Goal: Transaction & Acquisition: Book appointment/travel/reservation

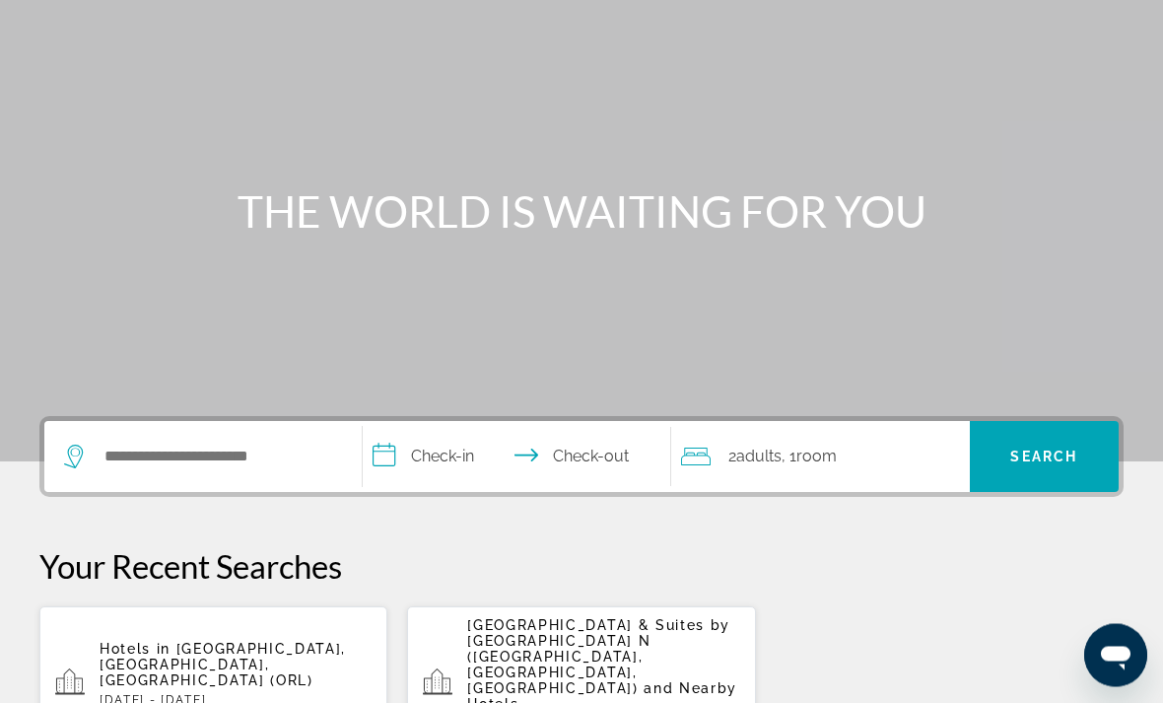
scroll to position [131, 0]
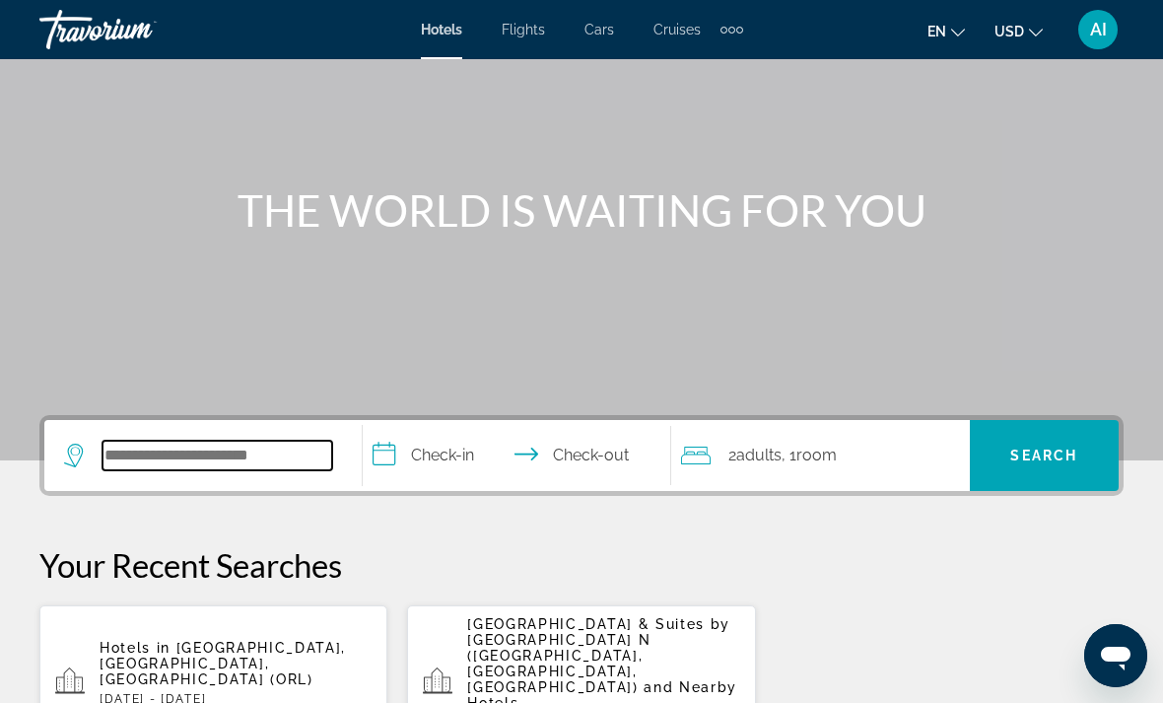
click at [237, 446] on input "Search widget" at bounding box center [217, 455] width 230 height 30
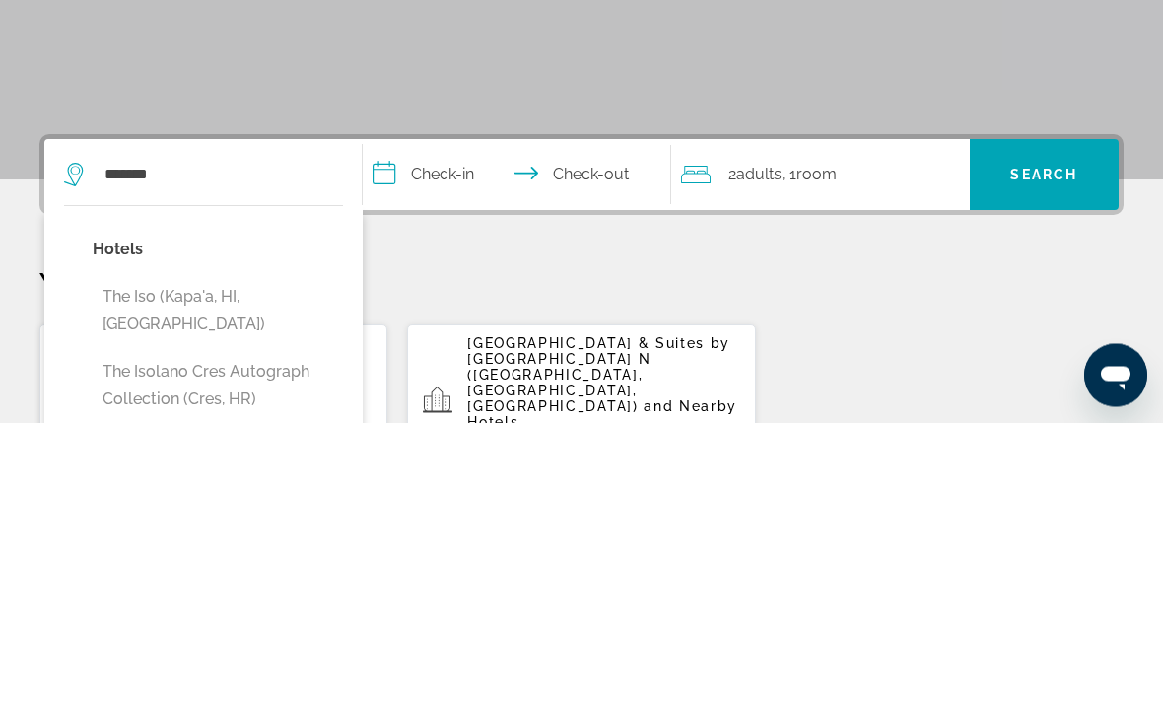
click at [247, 559] on button "The Iso (Kapa'a, HI, US)" at bounding box center [218, 591] width 250 height 65
type input "**********"
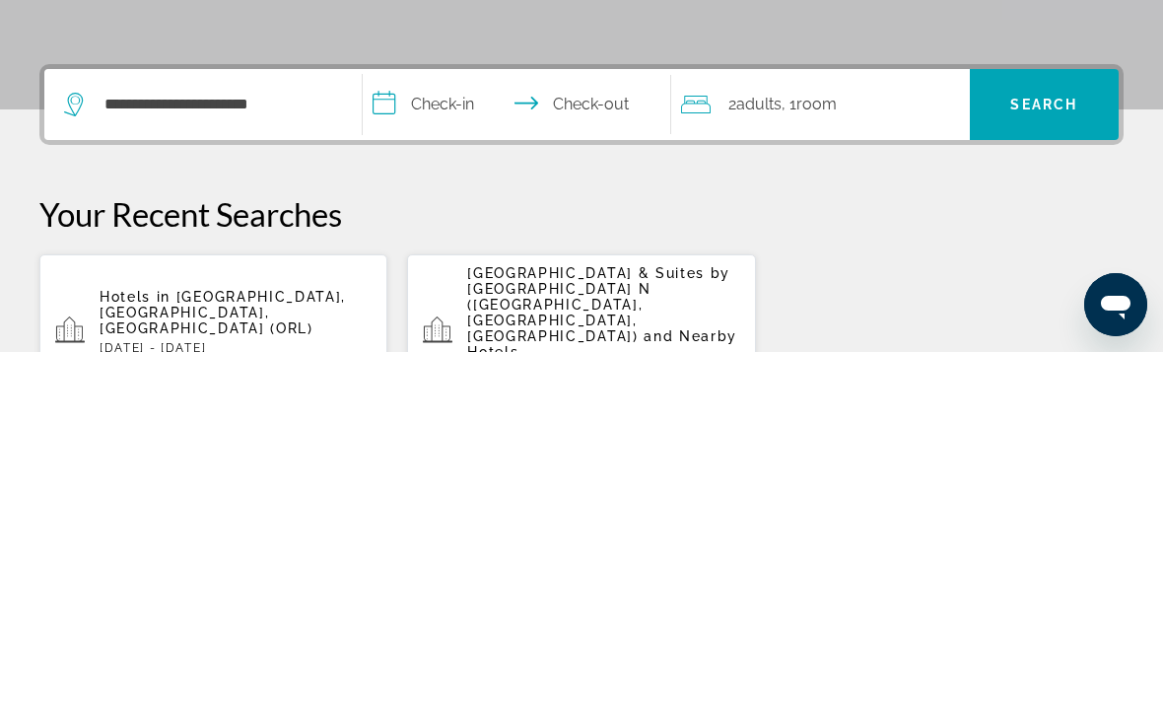
click at [445, 420] on input "**********" at bounding box center [521, 458] width 316 height 77
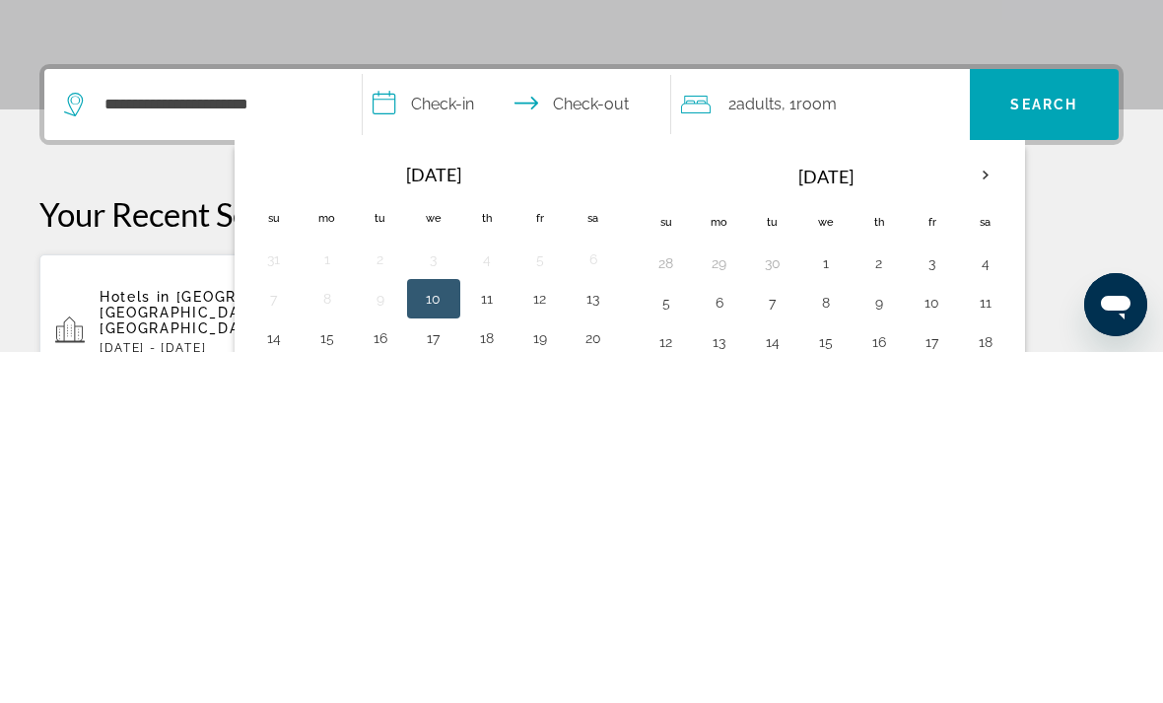
scroll to position [482, 0]
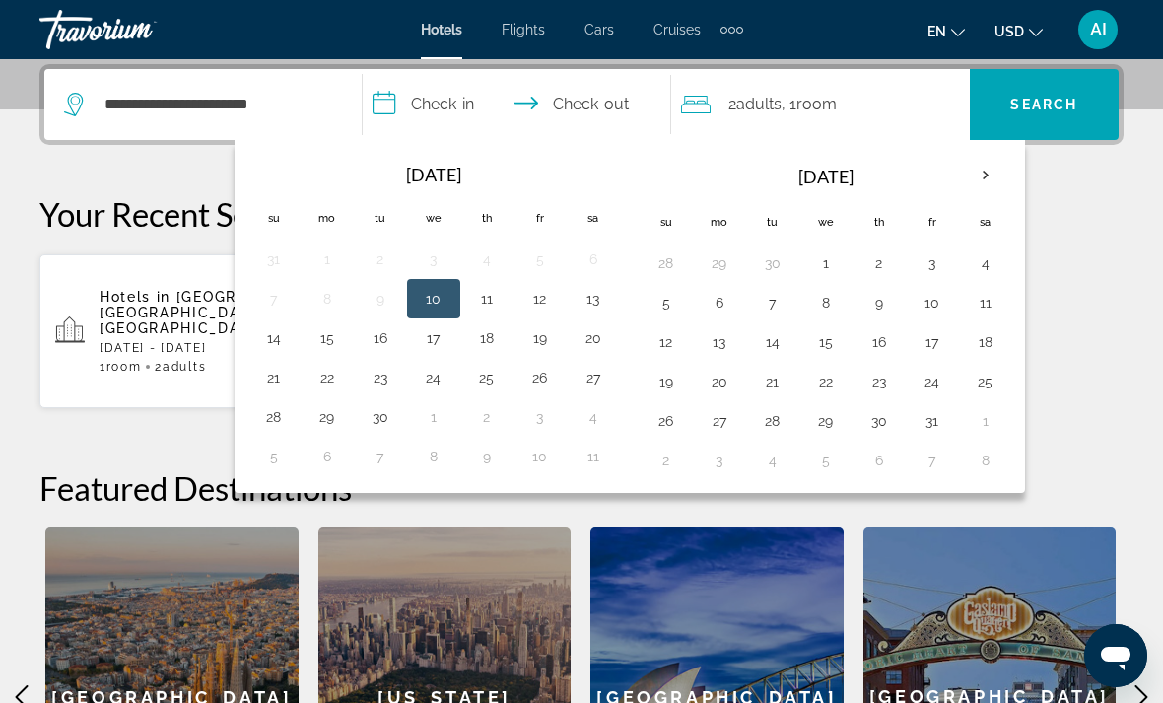
click at [981, 182] on th "Next month" at bounding box center [985, 175] width 53 height 43
click at [994, 175] on th "Next month" at bounding box center [985, 175] width 53 height 43
click at [996, 177] on th "Next month" at bounding box center [985, 175] width 53 height 43
click at [776, 305] on button "6" at bounding box center [773, 303] width 32 height 28
click at [679, 330] on button "11" at bounding box center [666, 342] width 32 height 28
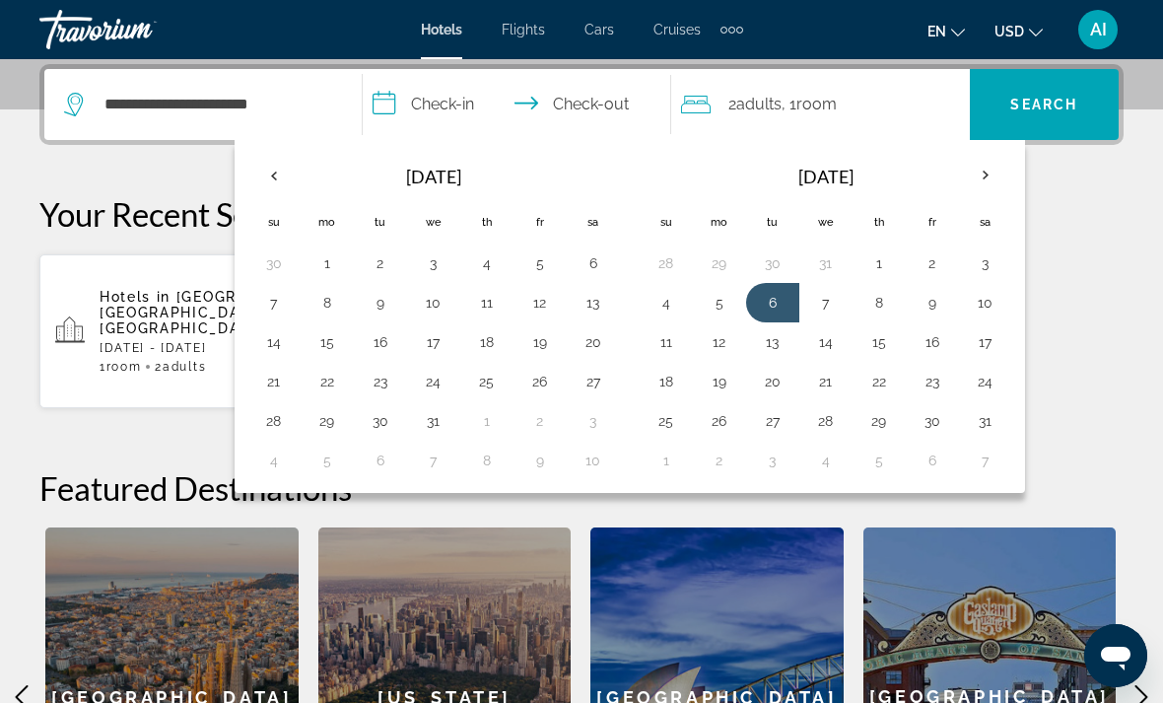
type input "**********"
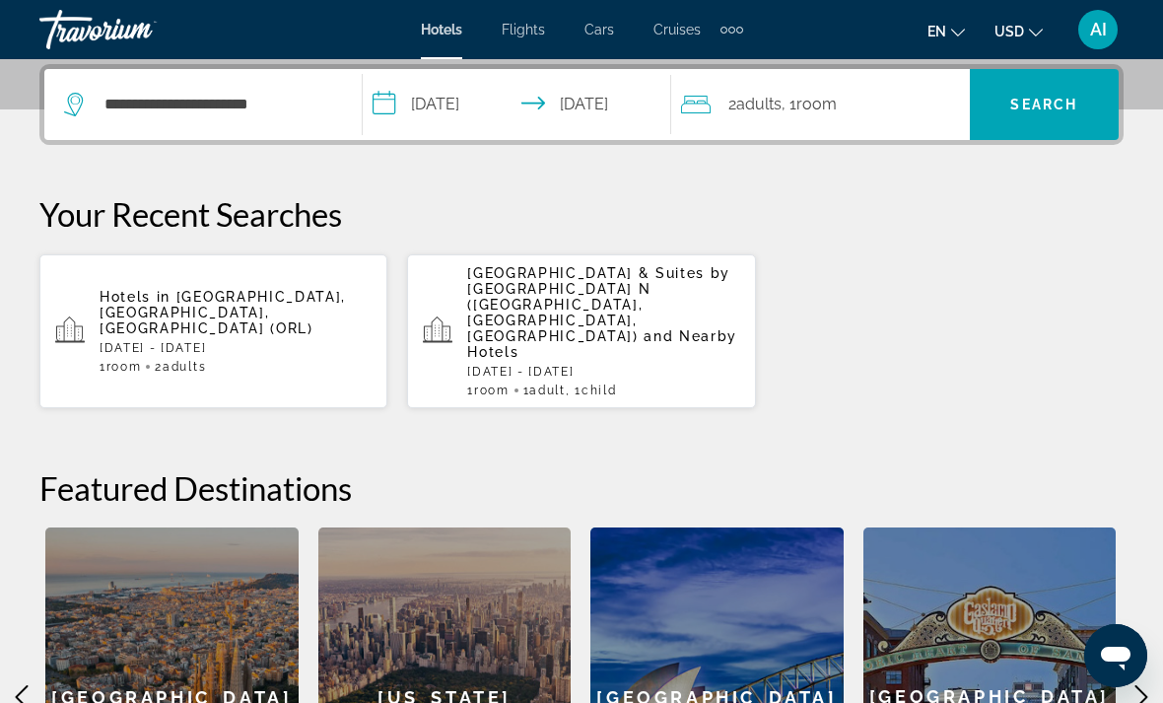
click at [837, 100] on span "Room" at bounding box center [816, 104] width 40 height 19
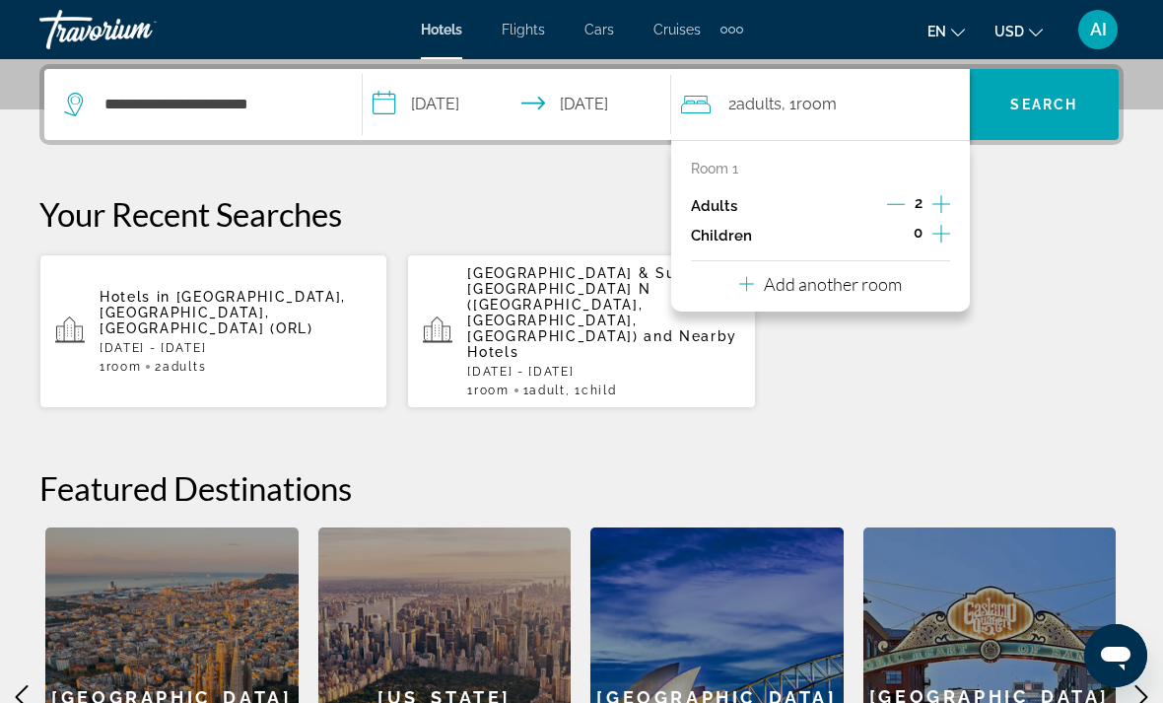
click at [897, 196] on icon "Decrement adults" at bounding box center [896, 204] width 18 height 18
click at [947, 236] on icon "Increment children" at bounding box center [941, 234] width 18 height 24
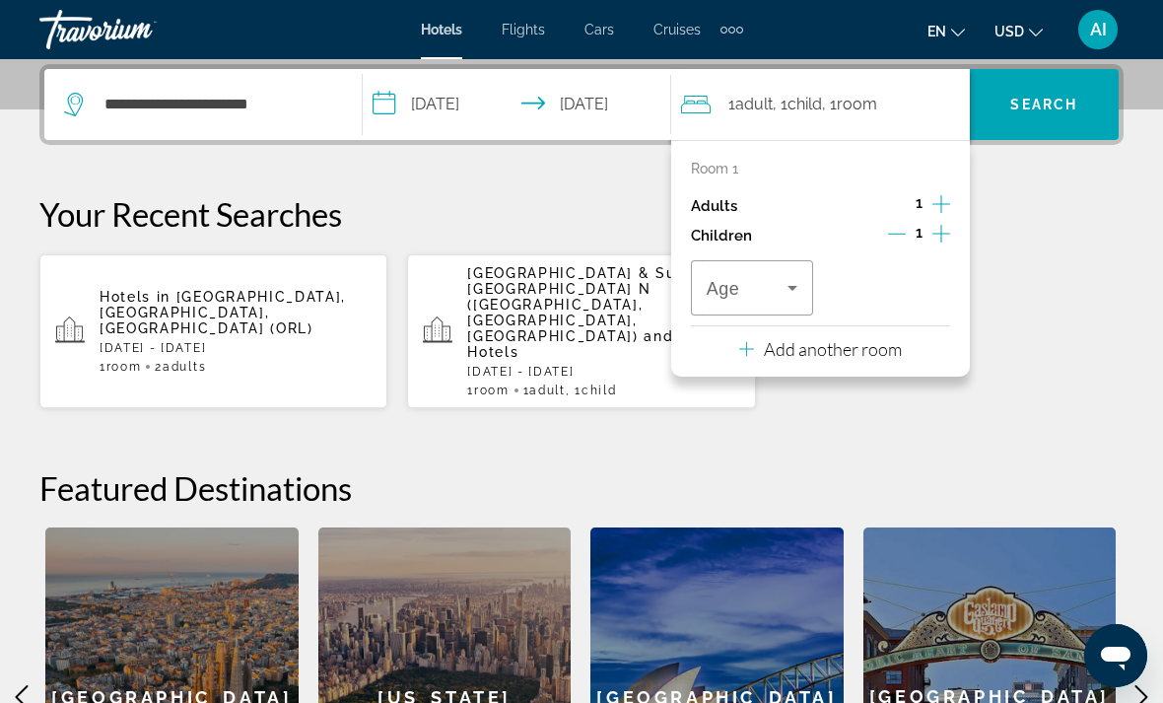
click at [802, 279] on icon "Travelers: 1 adult, 1 child" at bounding box center [792, 288] width 24 height 24
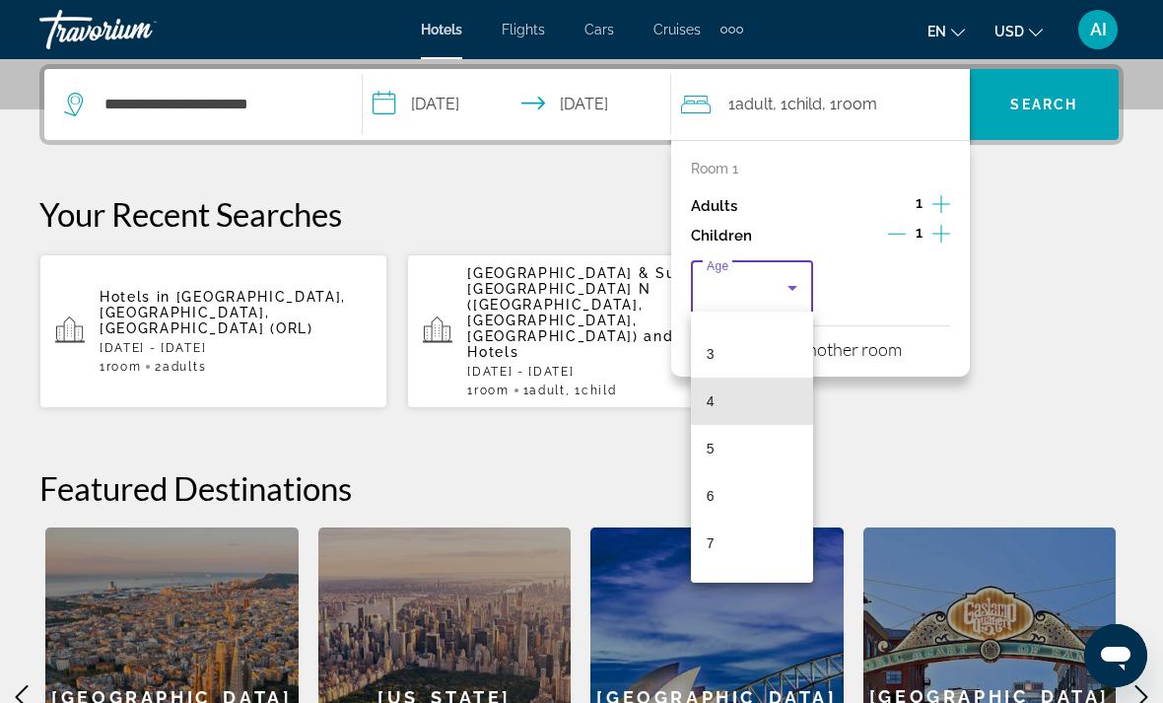
scroll to position [146, 0]
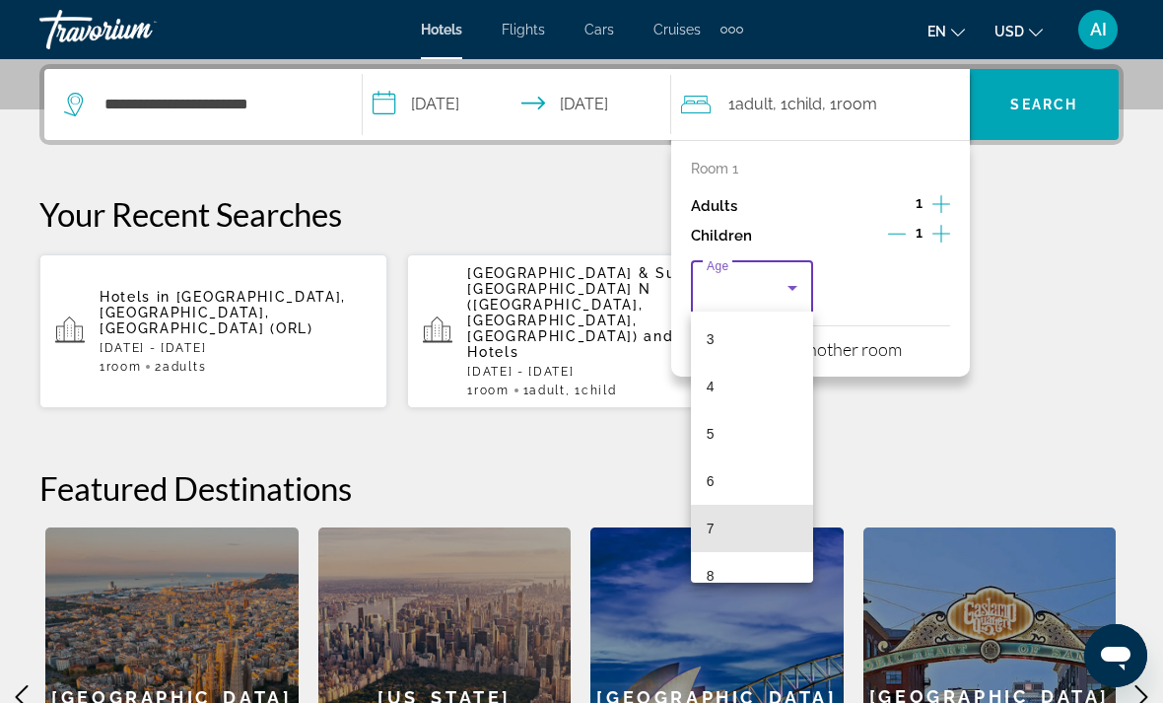
click at [761, 522] on mat-option "7" at bounding box center [752, 527] width 122 height 47
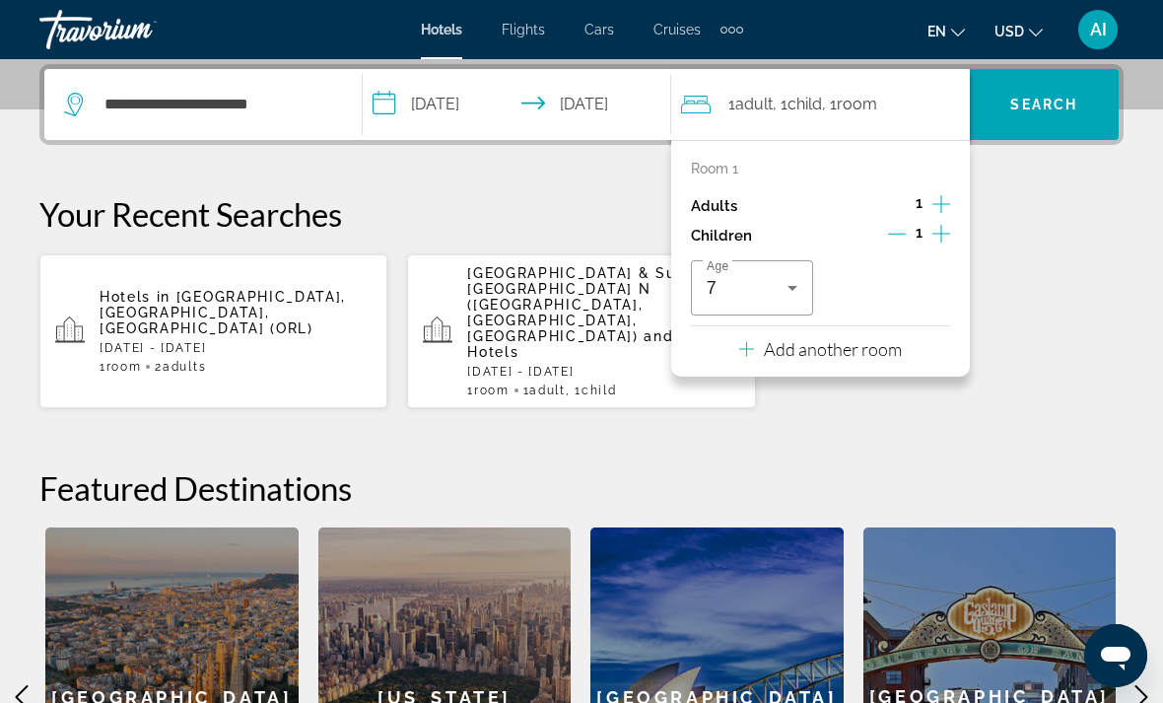
click at [1043, 305] on div "Hotels in Orlando, FL, United States (ORL) Sat, 13 Sep - Sat, 20 Sep 1 Room roo…" at bounding box center [581, 331] width 1084 height 156
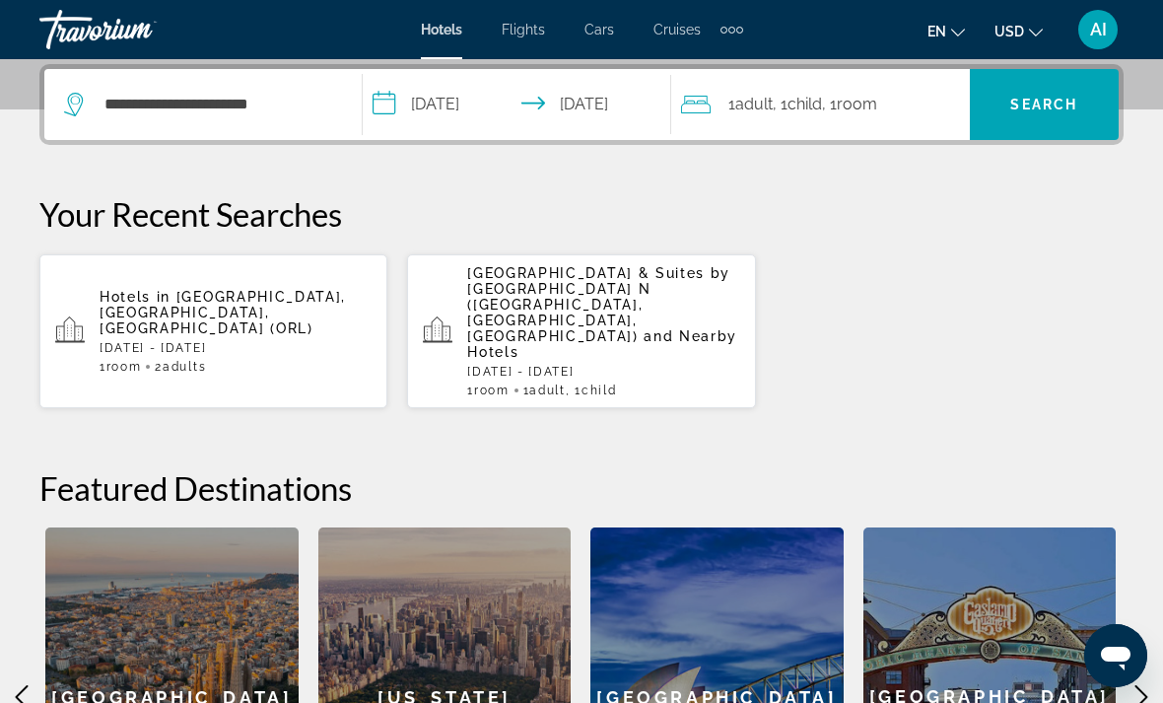
click at [1060, 109] on span "Search" at bounding box center [1043, 105] width 67 height 16
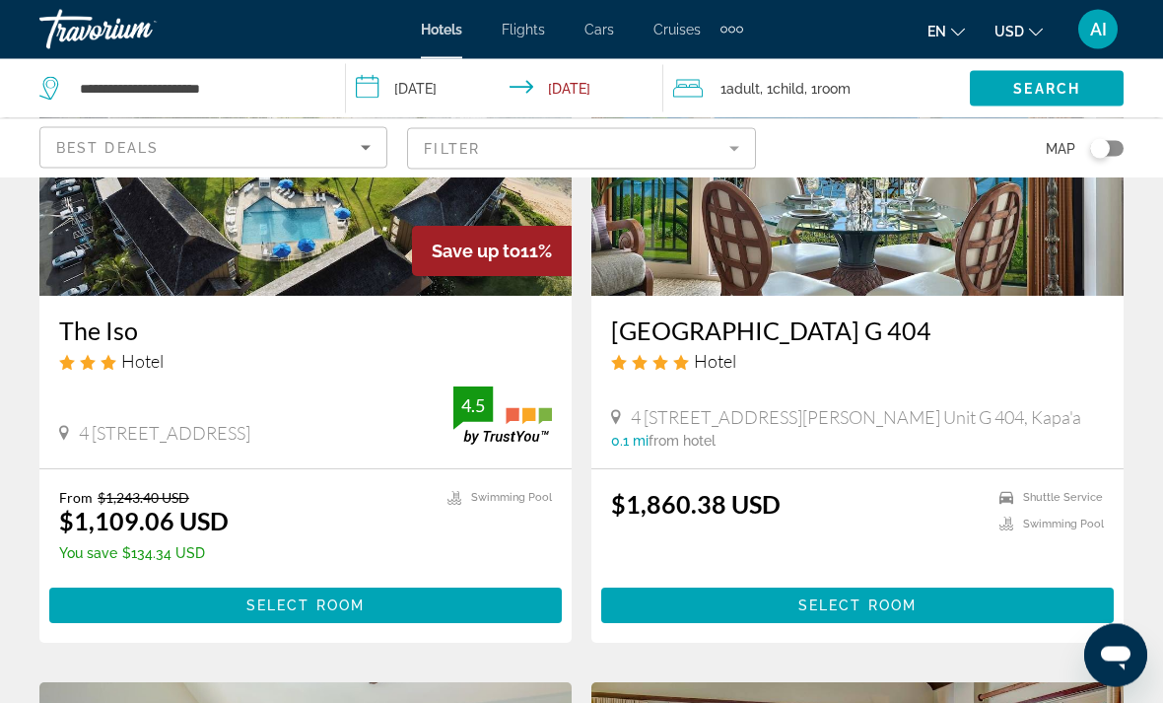
scroll to position [266, 0]
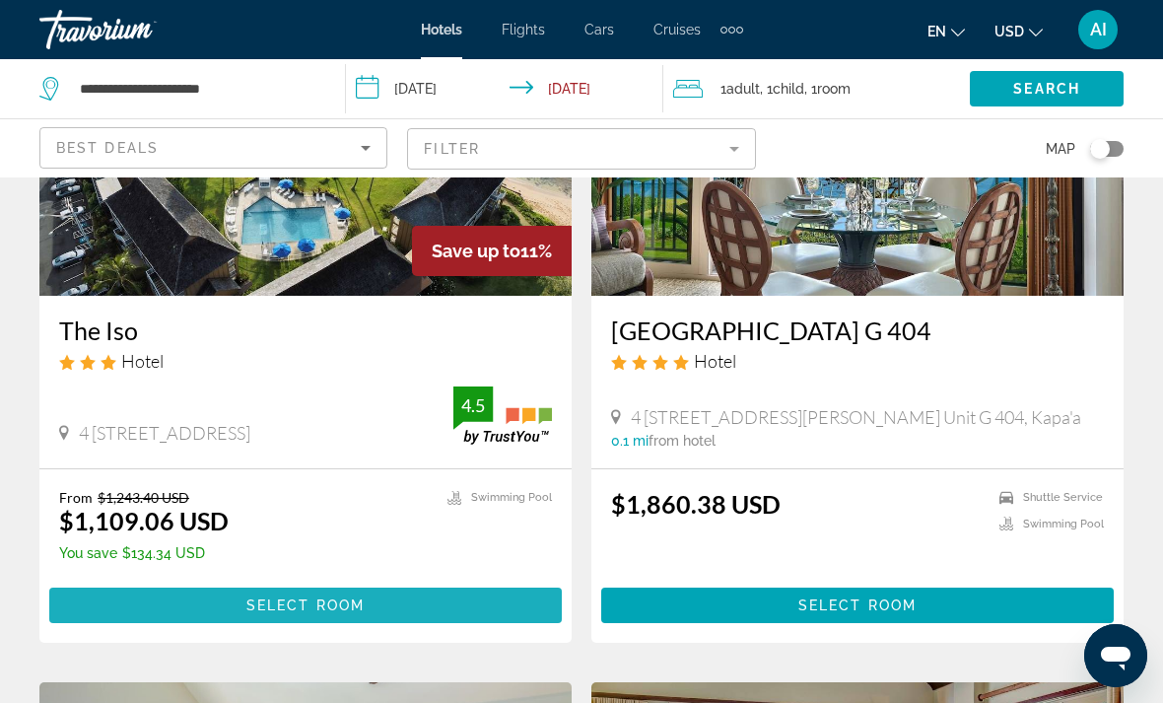
click at [348, 601] on span "Select Room" at bounding box center [305, 605] width 118 height 16
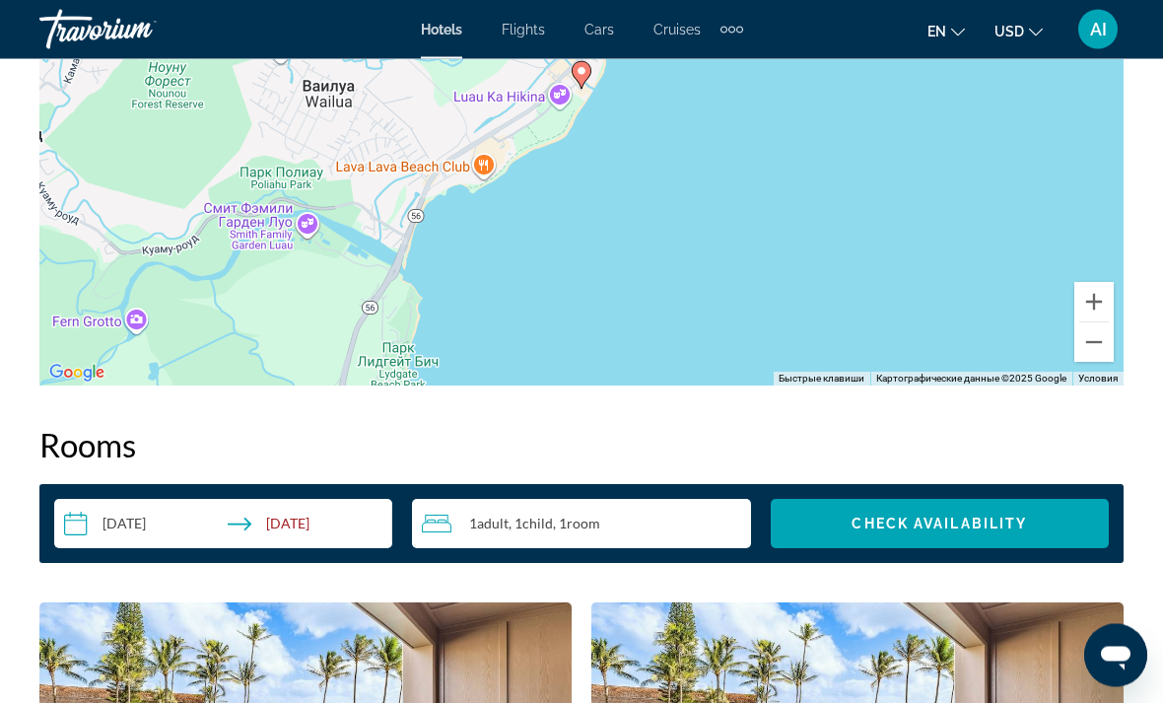
scroll to position [2532, 0]
click at [295, 514] on input "**********" at bounding box center [227, 526] width 346 height 55
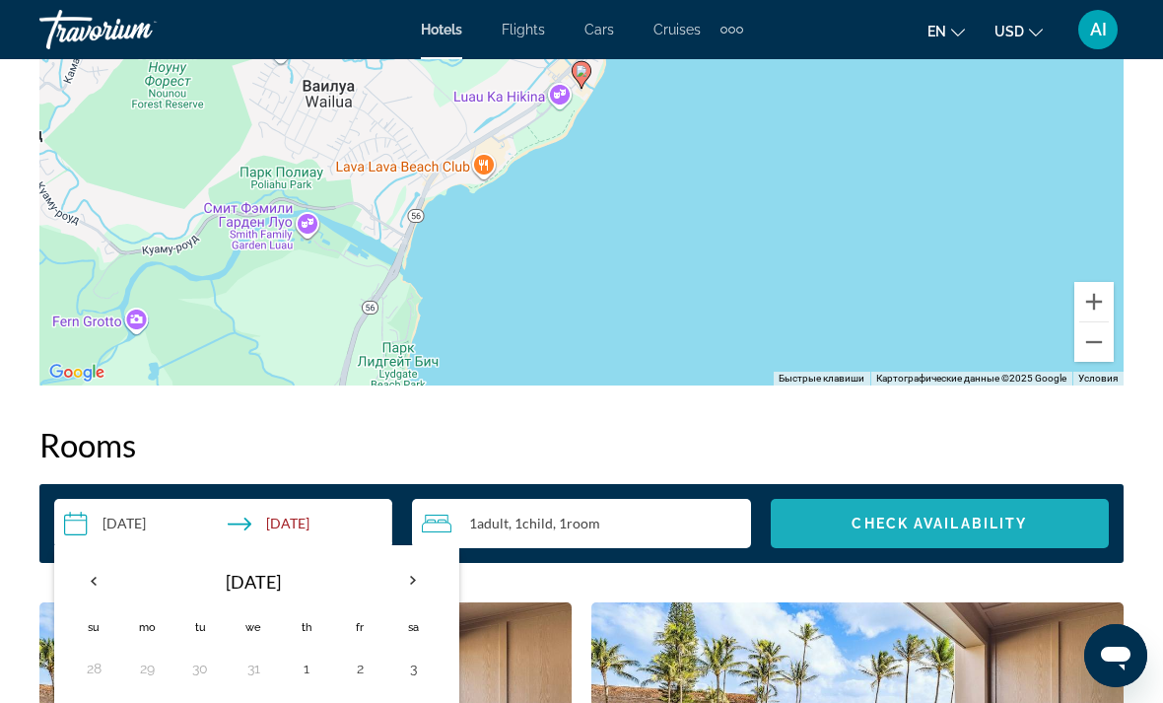
click at [1033, 527] on span "Search widget" at bounding box center [940, 523] width 338 height 47
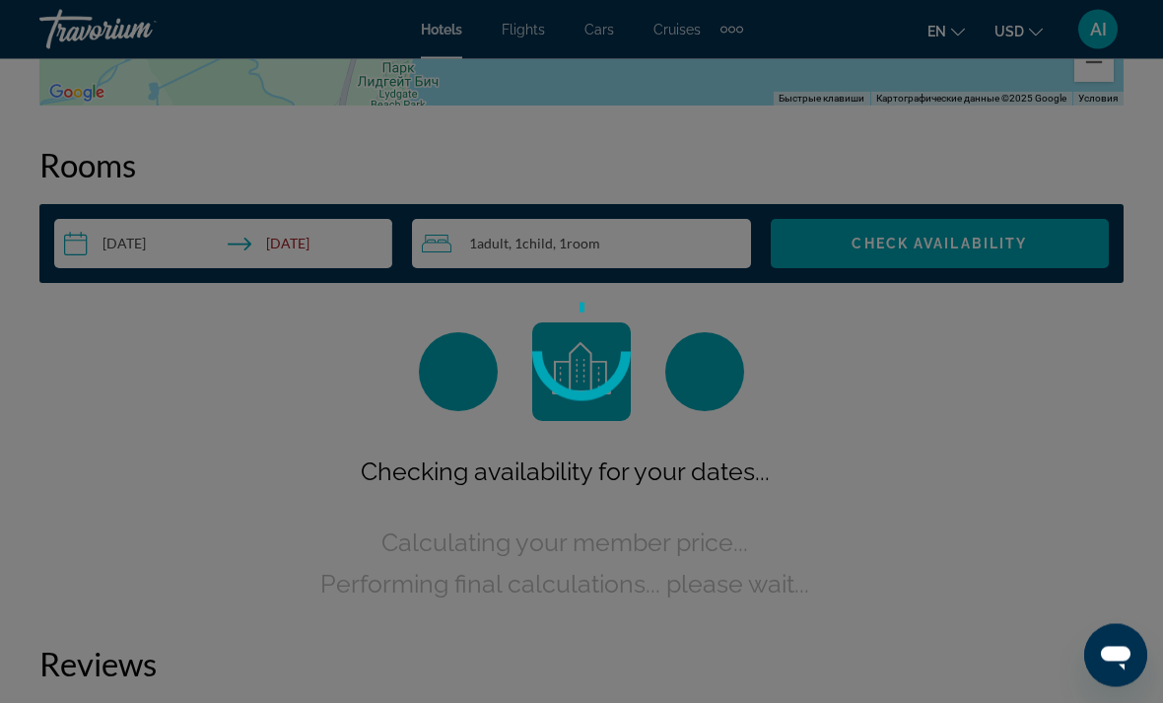
scroll to position [2839, 0]
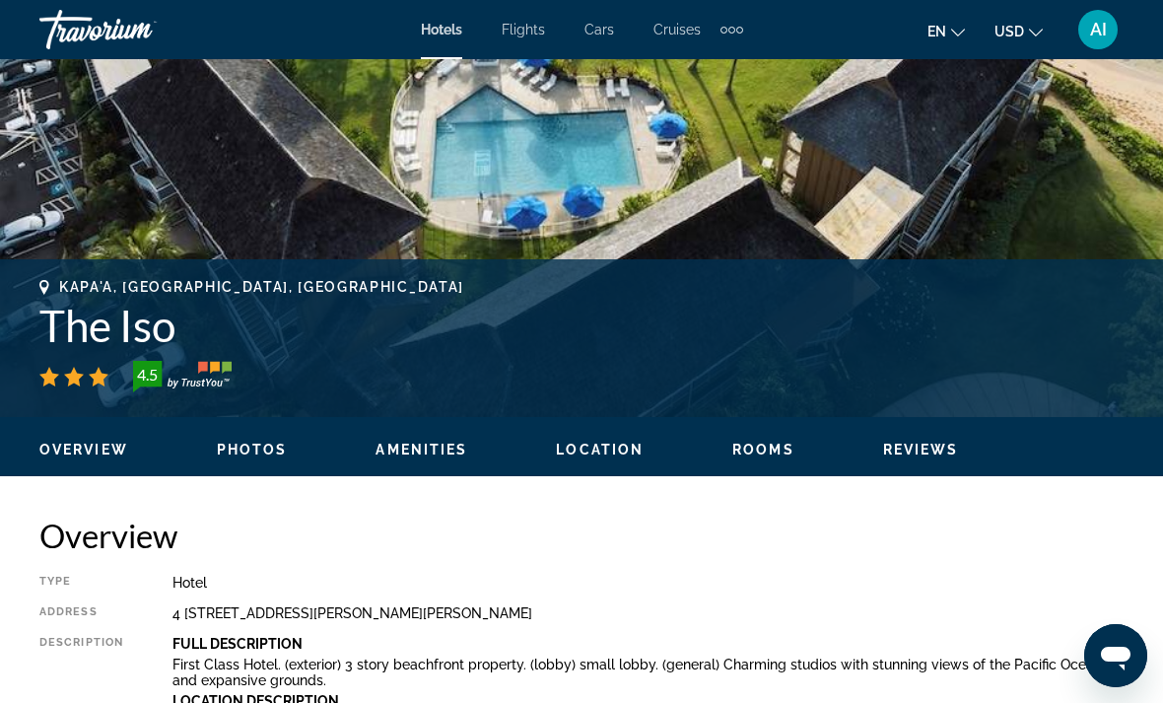
scroll to position [594, 0]
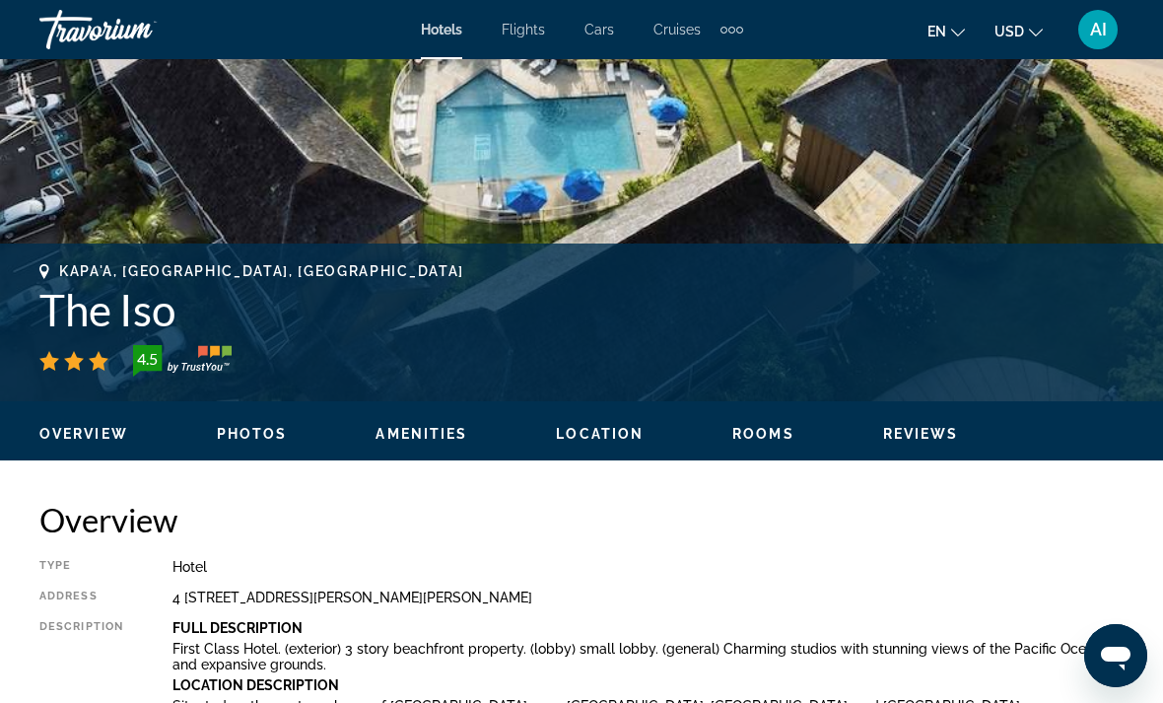
click at [751, 426] on span "Rooms" at bounding box center [763, 434] width 62 height 16
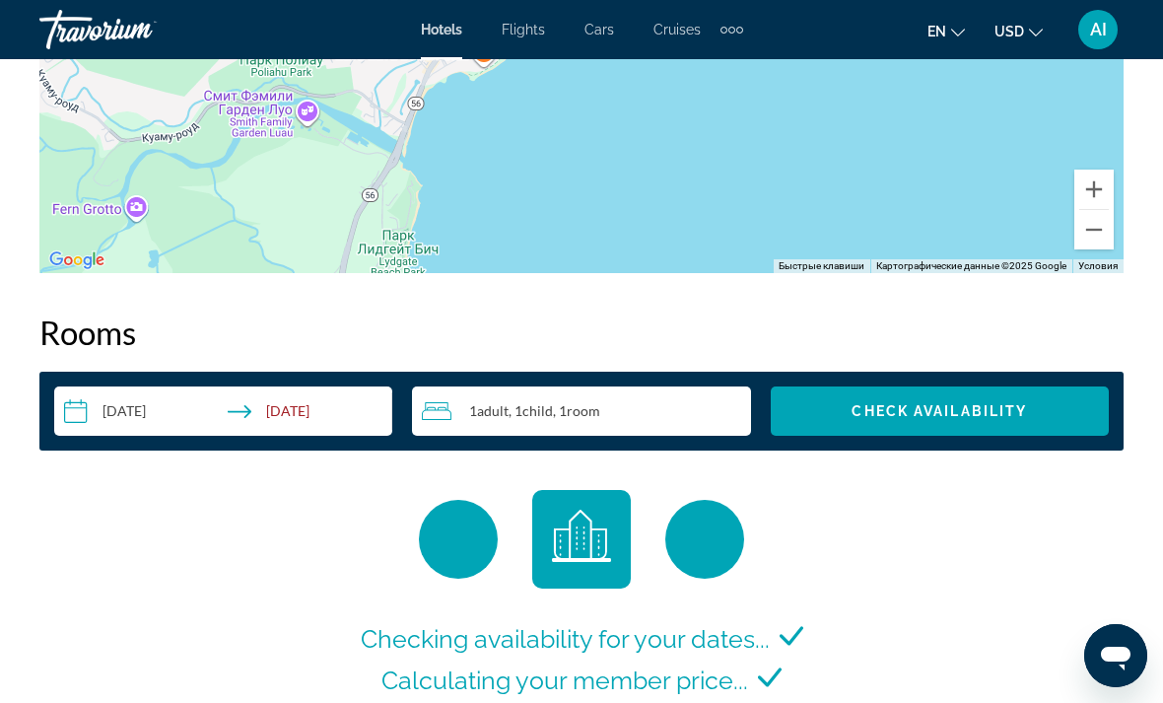
scroll to position [2642, 0]
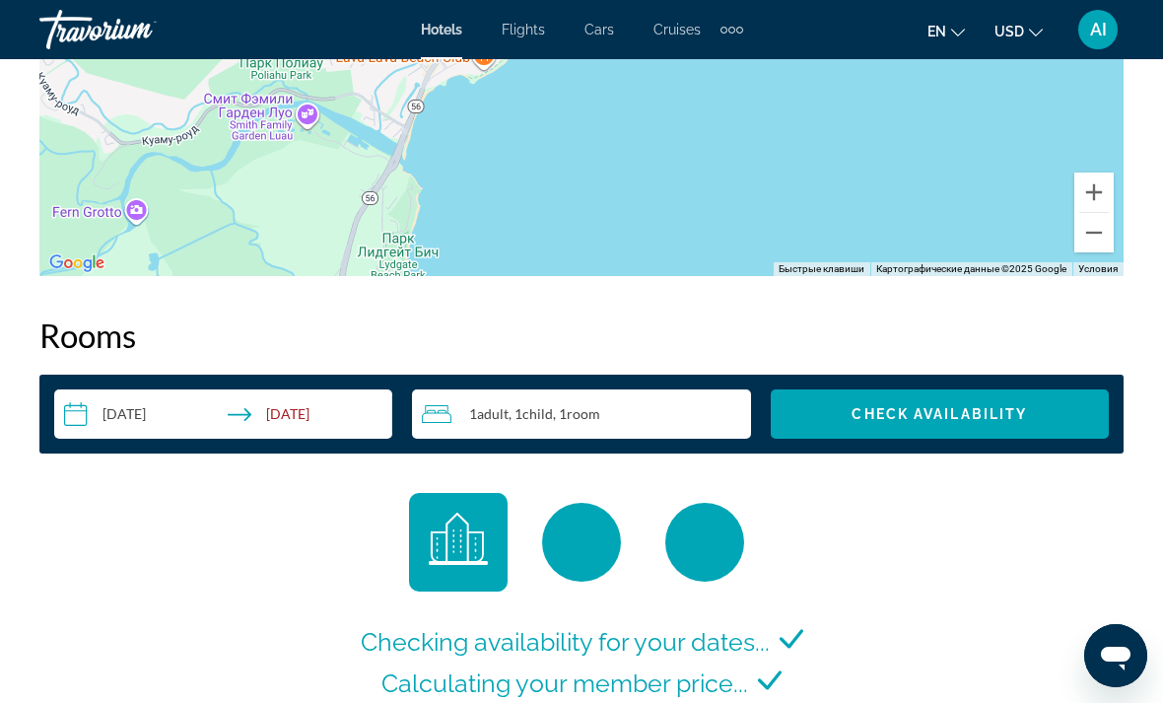
click at [1012, 411] on span "Check Availability" at bounding box center [938, 414] width 175 height 16
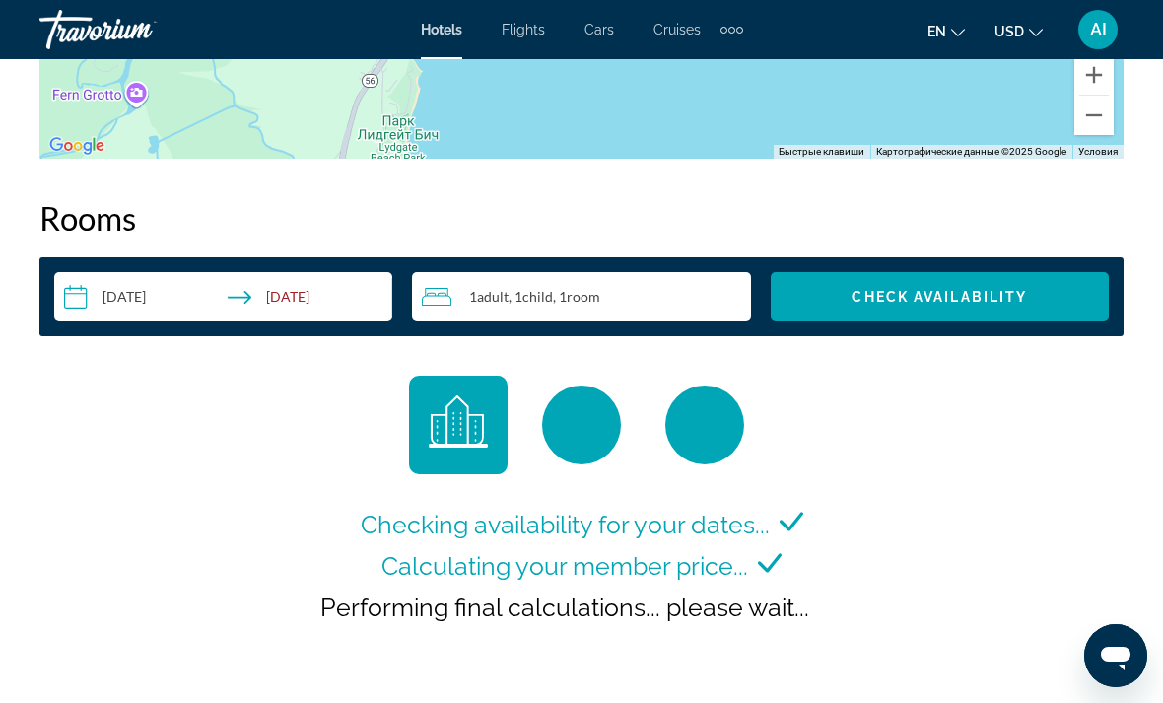
scroll to position [2757, 0]
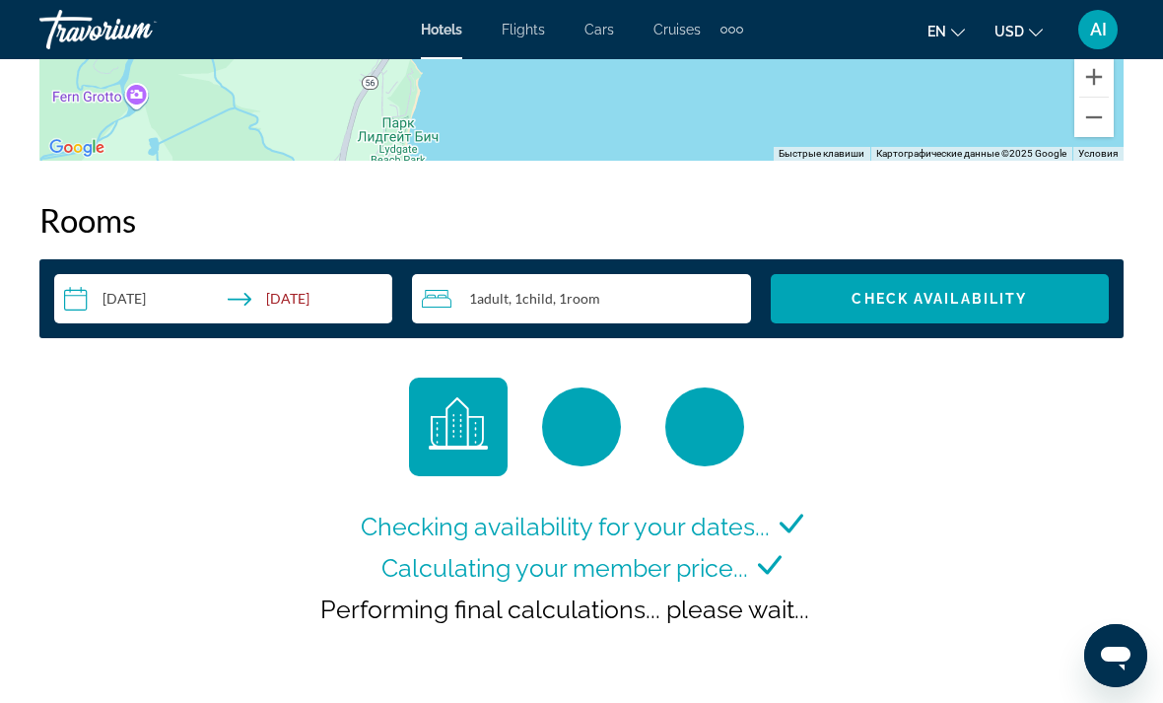
click at [312, 299] on input "**********" at bounding box center [227, 301] width 346 height 55
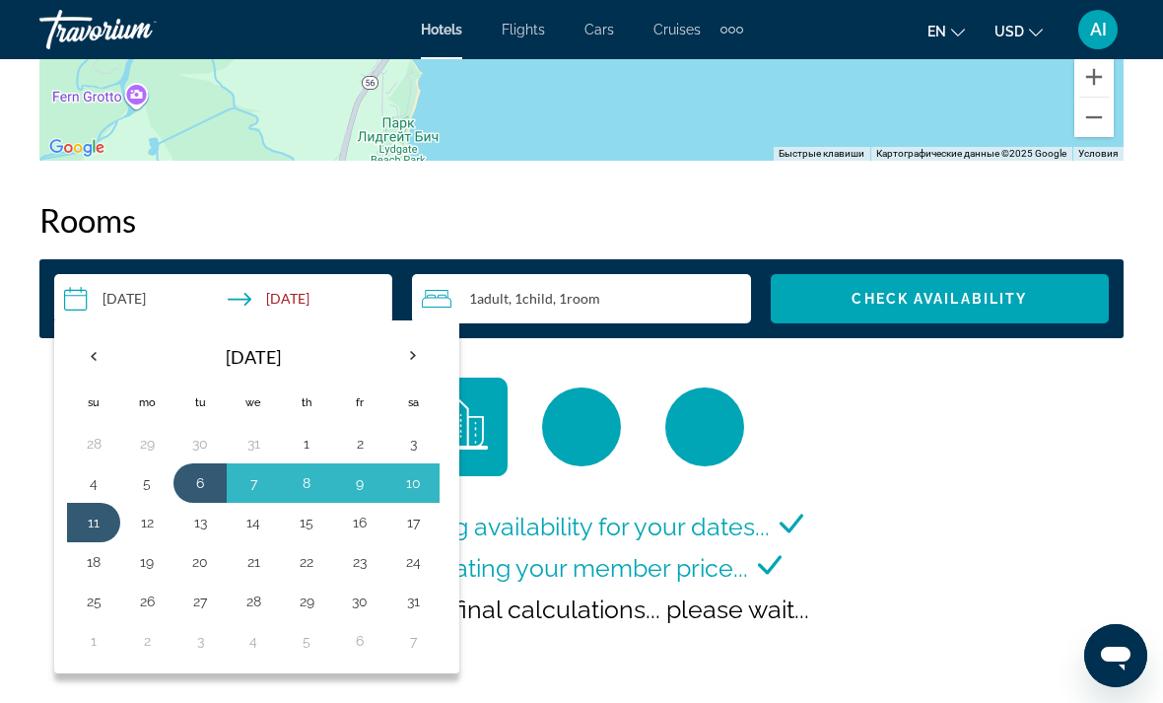
click at [101, 515] on button "11" at bounding box center [94, 522] width 32 height 28
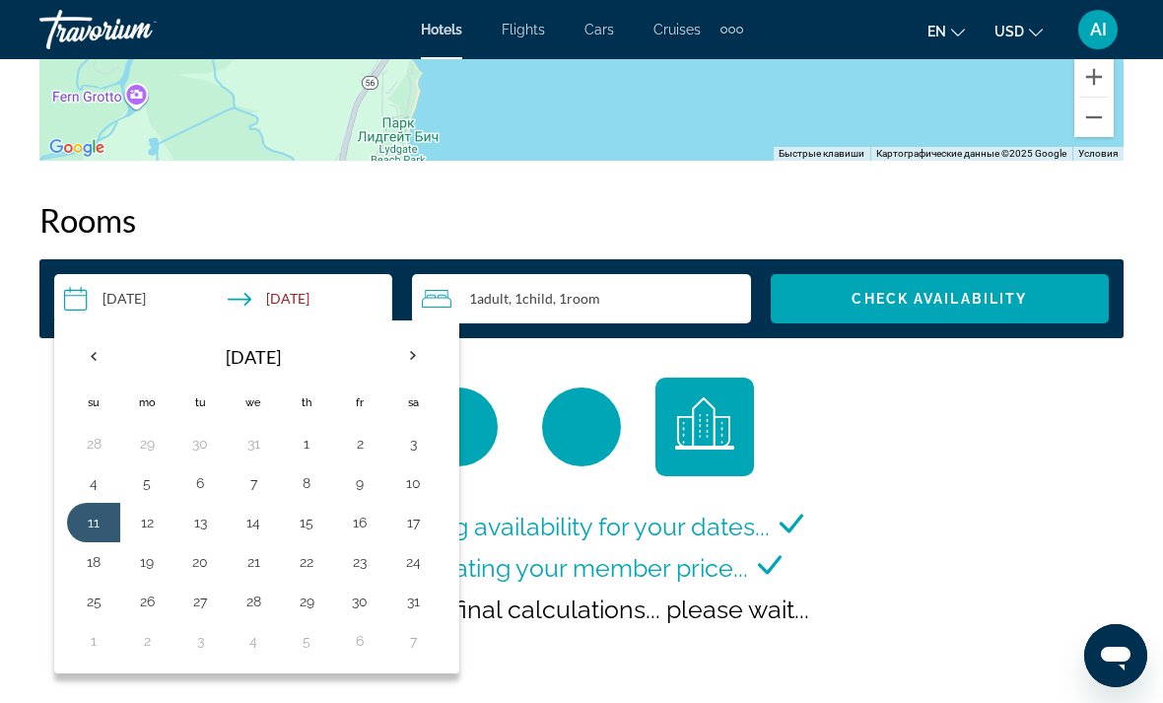
click at [205, 482] on button "6" at bounding box center [200, 483] width 32 height 28
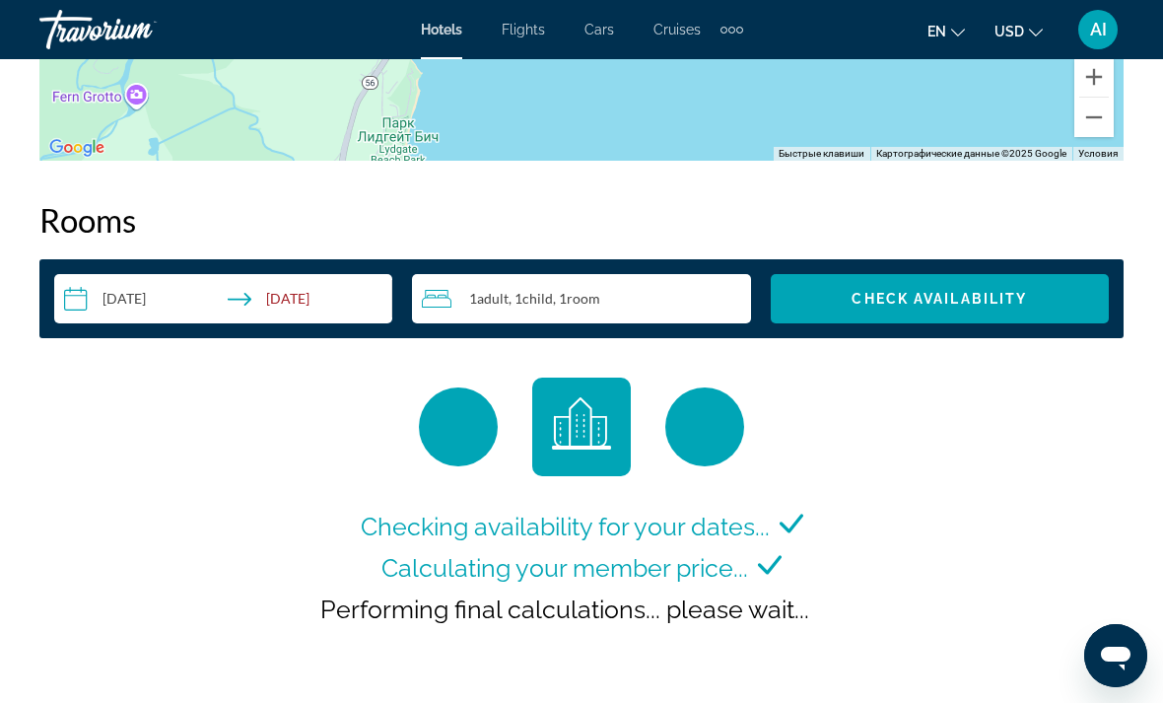
click at [306, 302] on input "**********" at bounding box center [227, 301] width 346 height 55
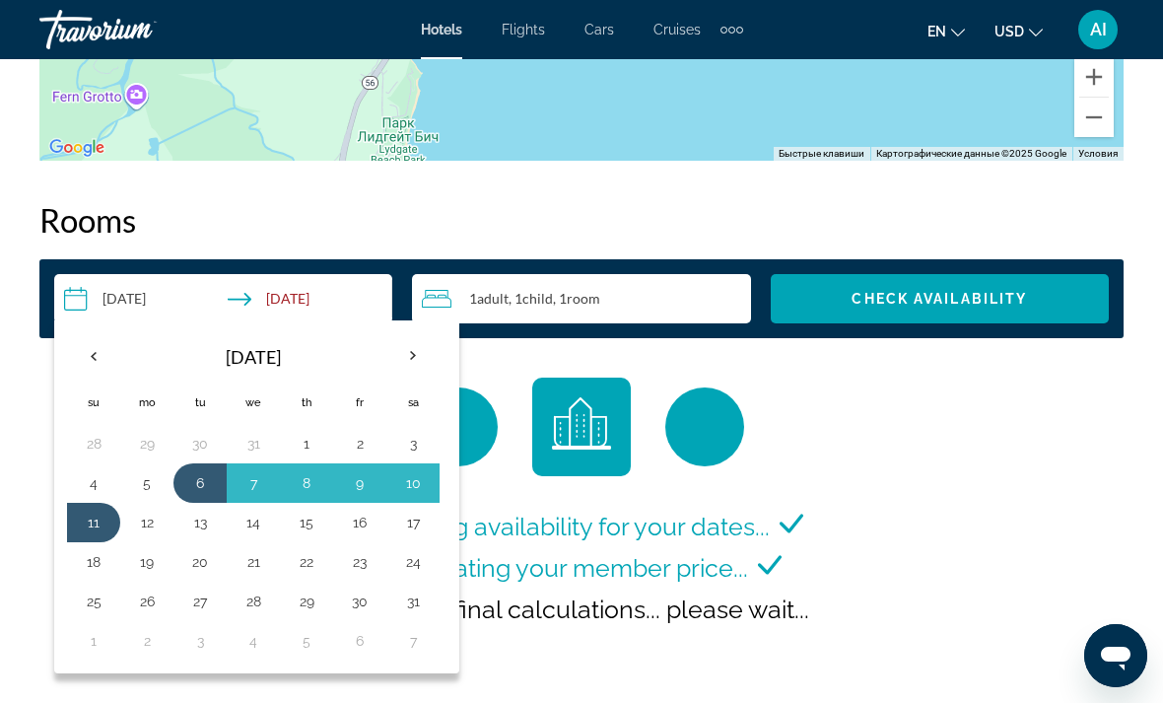
click at [100, 509] on button "11" at bounding box center [94, 522] width 32 height 28
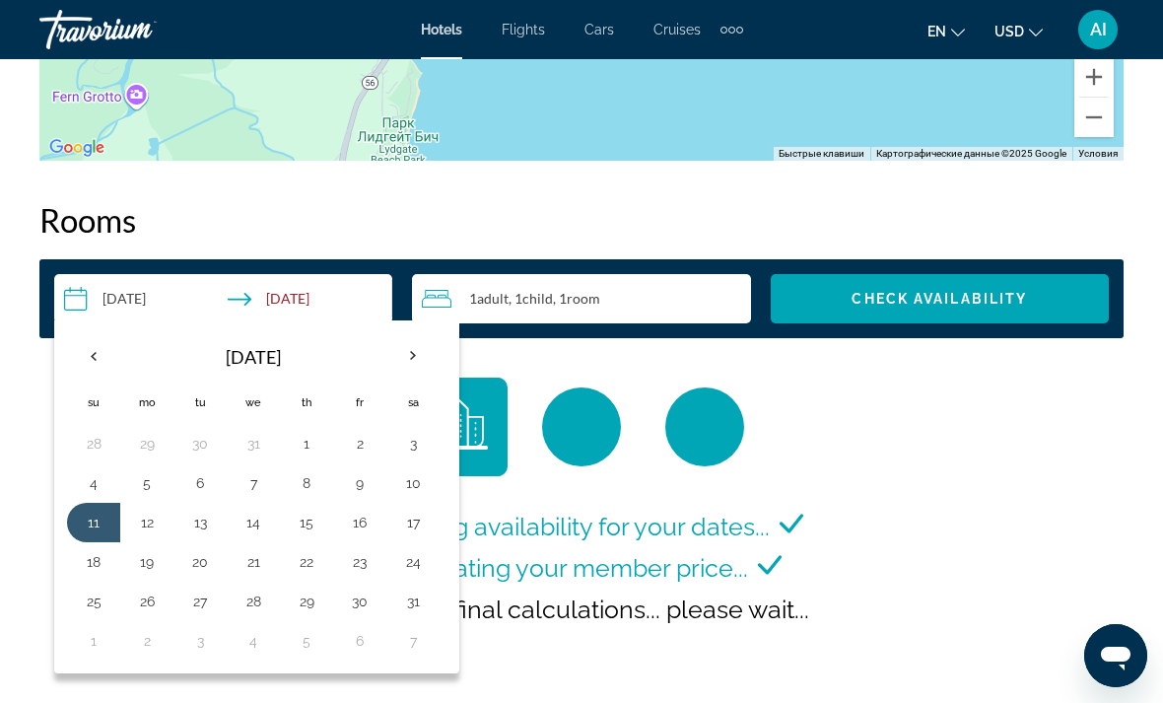
click at [199, 476] on button "6" at bounding box center [200, 483] width 32 height 28
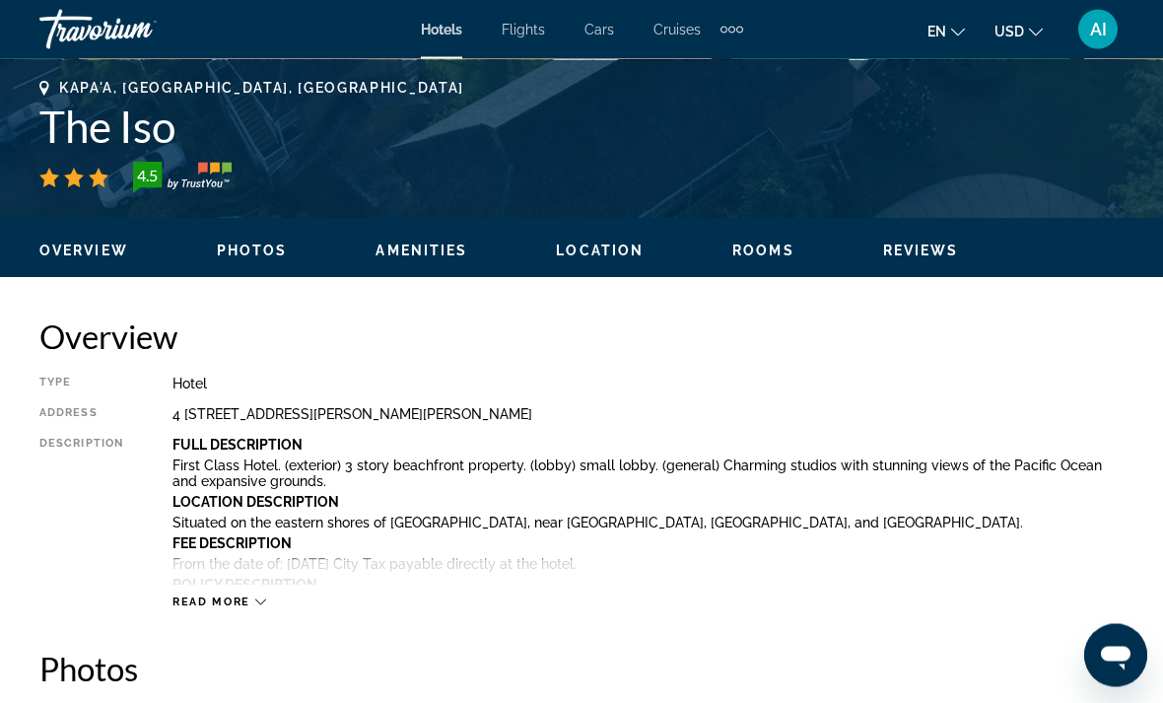
scroll to position [302, 0]
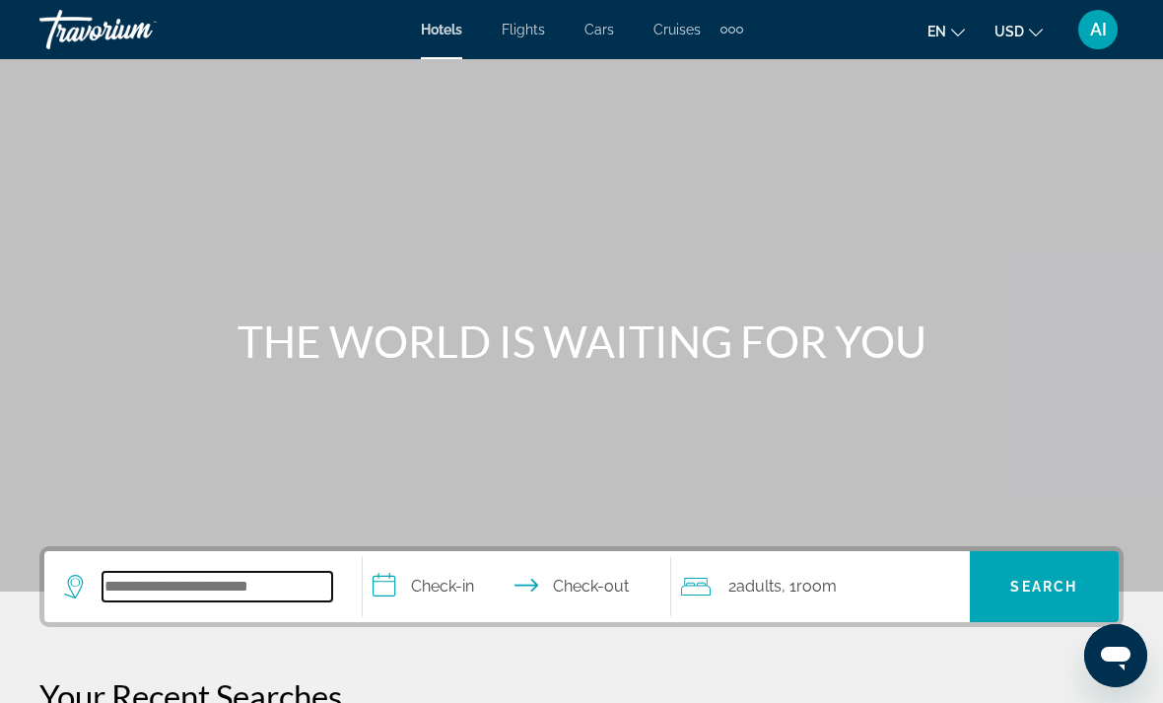
click at [267, 580] on input "Search widget" at bounding box center [217, 586] width 230 height 30
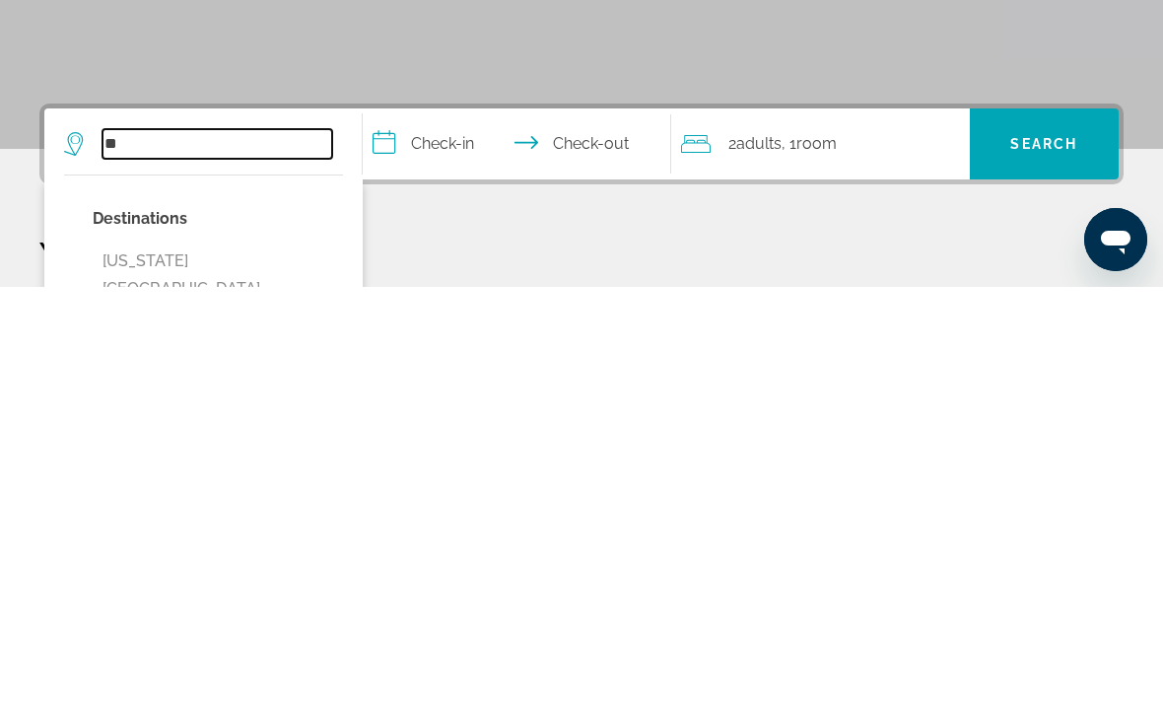
type input "*"
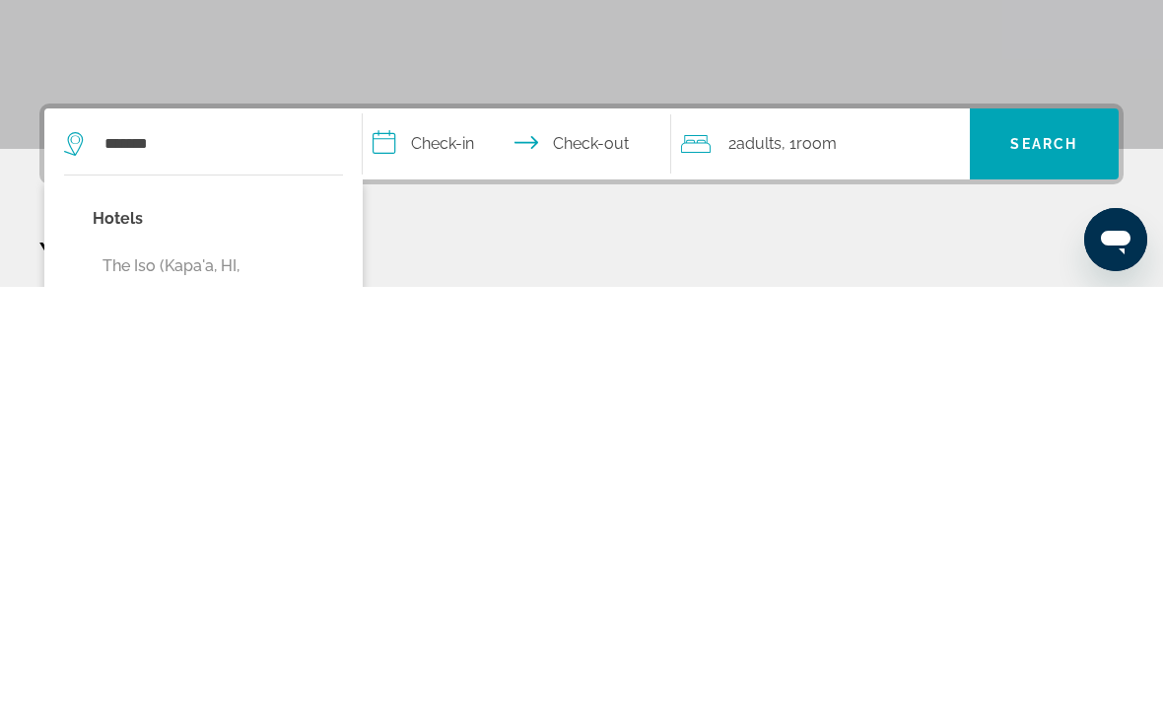
click at [229, 663] on button "The Iso (Kapa'a, HI, US)" at bounding box center [218, 695] width 250 height 65
type input "**********"
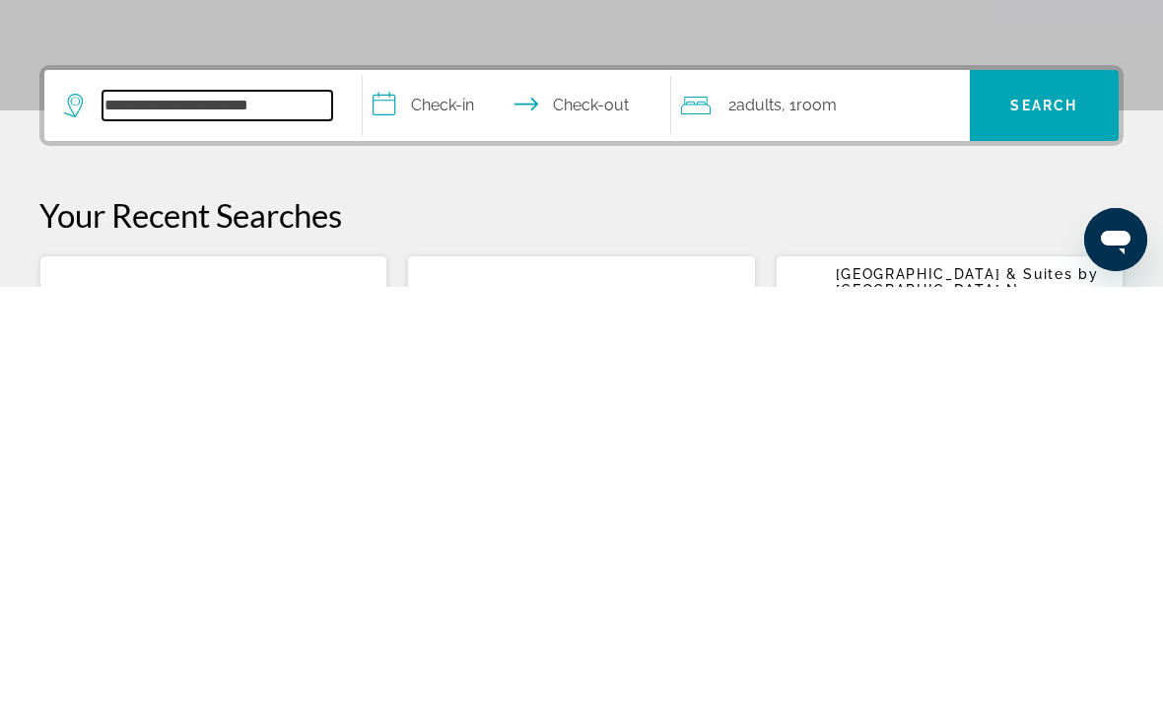
scroll to position [66, 0]
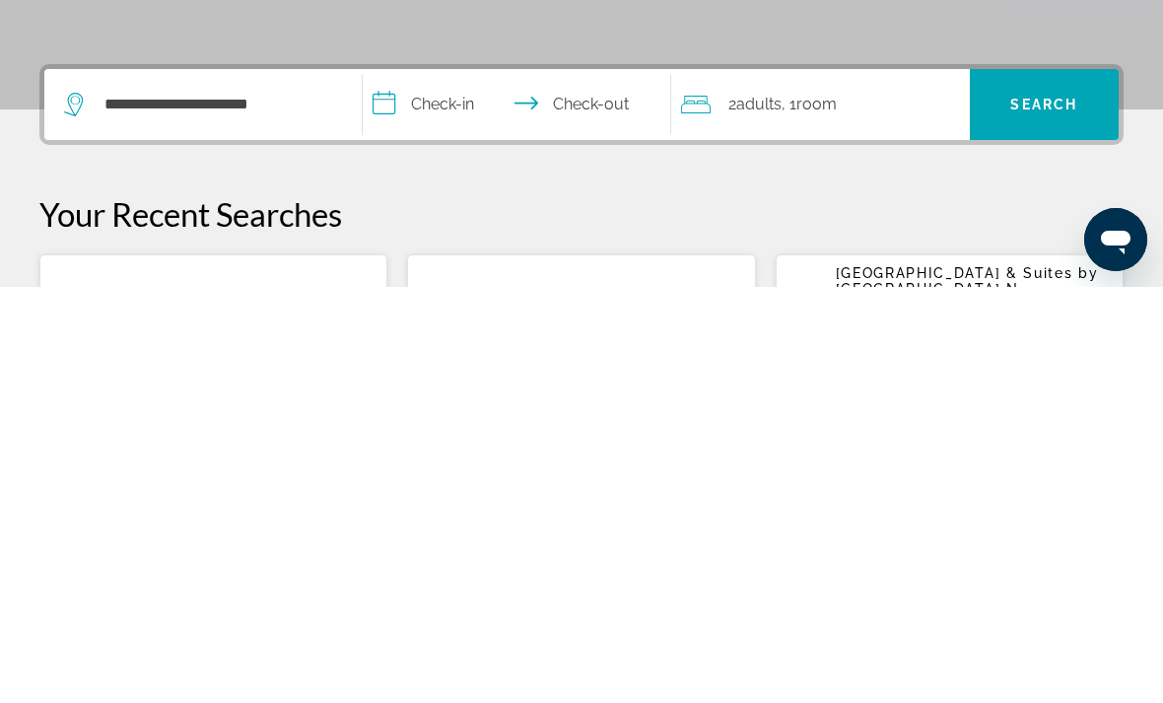
click at [436, 485] on input "**********" at bounding box center [521, 523] width 316 height 77
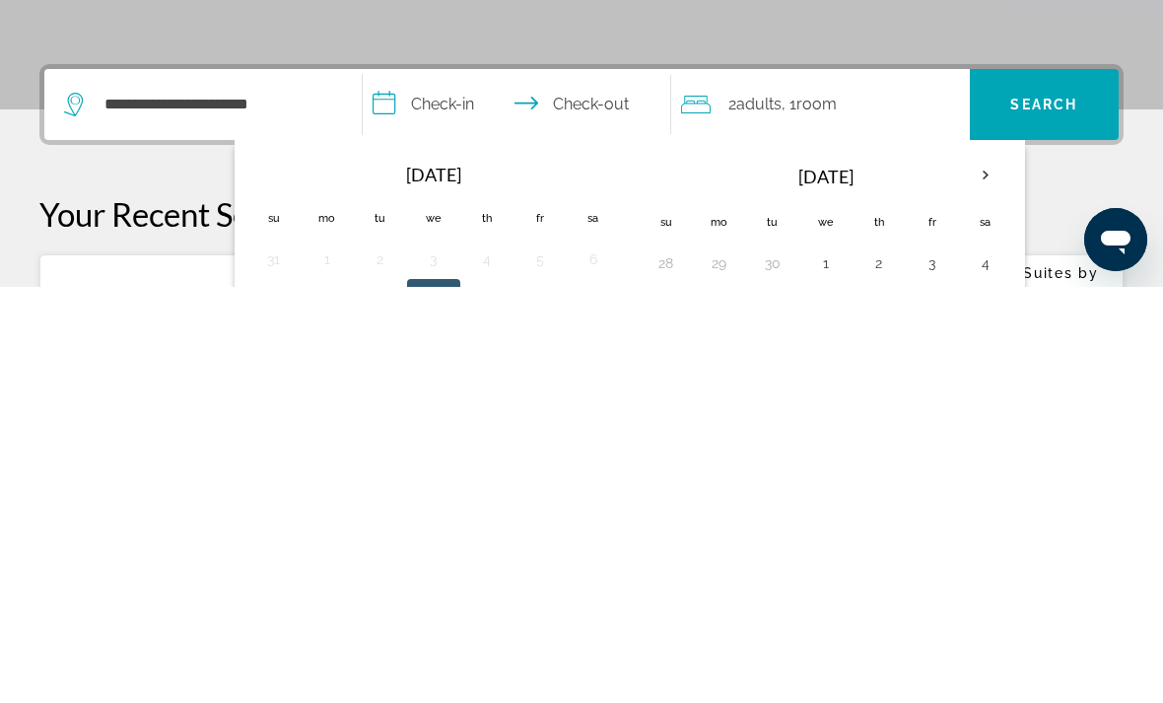
scroll to position [482, 0]
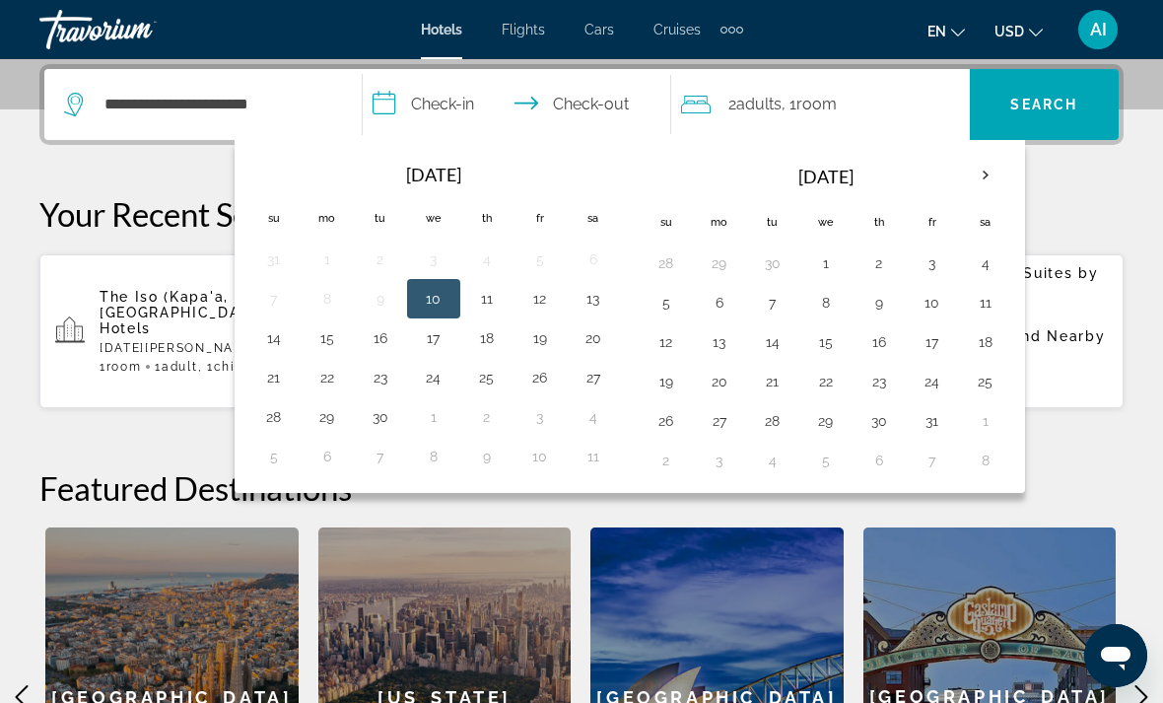
click at [970, 174] on th "Next month" at bounding box center [985, 175] width 53 height 43
click at [992, 173] on th "Next month" at bounding box center [985, 175] width 53 height 43
click at [991, 169] on th "Next month" at bounding box center [985, 175] width 53 height 43
click at [994, 170] on th "Next month" at bounding box center [985, 175] width 53 height 43
click at [382, 301] on button "6" at bounding box center [381, 303] width 32 height 28
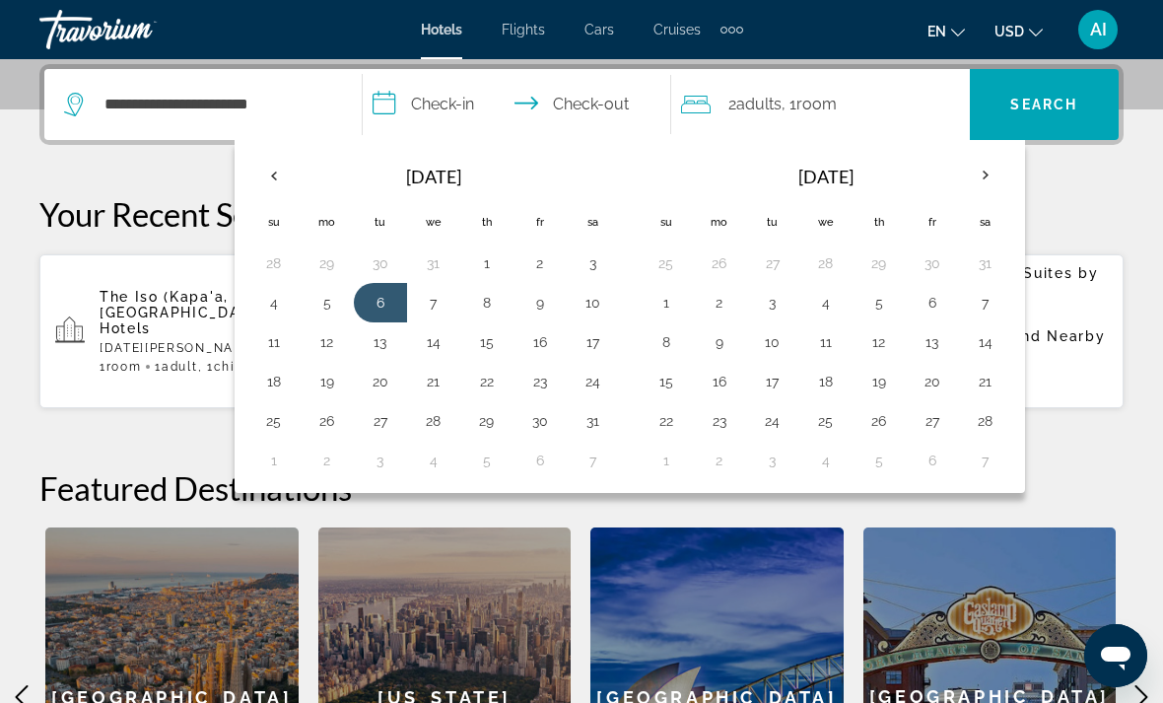
click at [280, 329] on button "11" at bounding box center [274, 342] width 32 height 28
type input "**********"
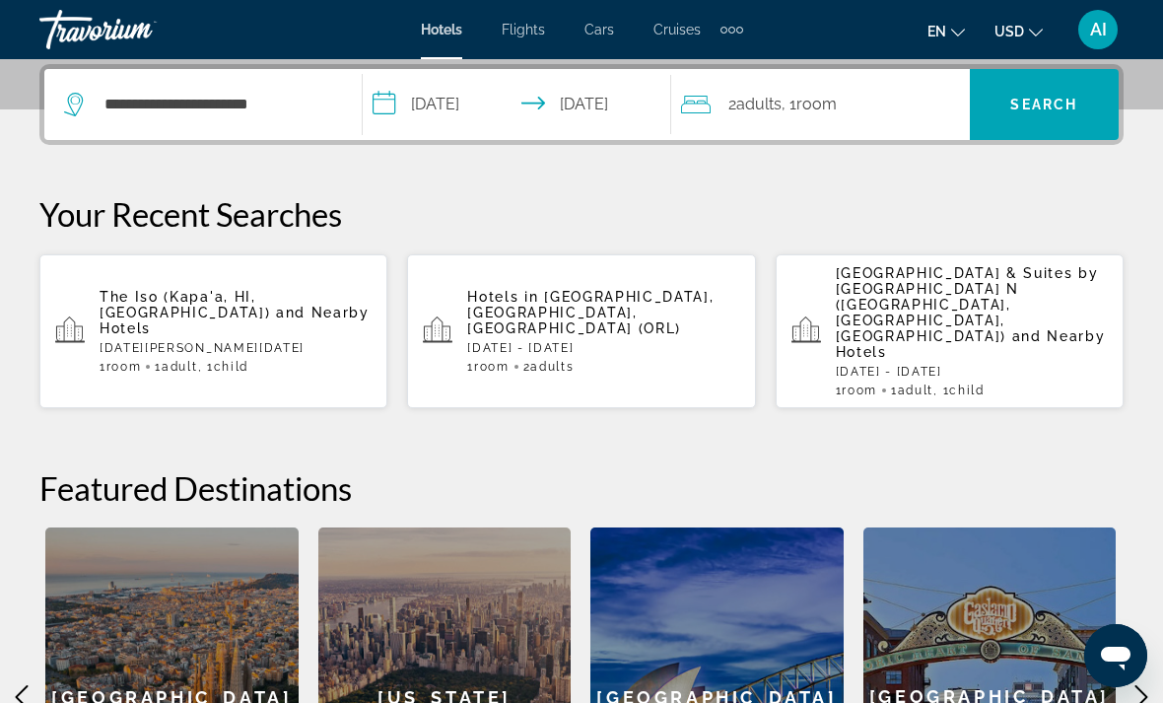
click at [853, 122] on div "2 Adult Adults , 1 Room rooms" at bounding box center [825, 104] width 289 height 71
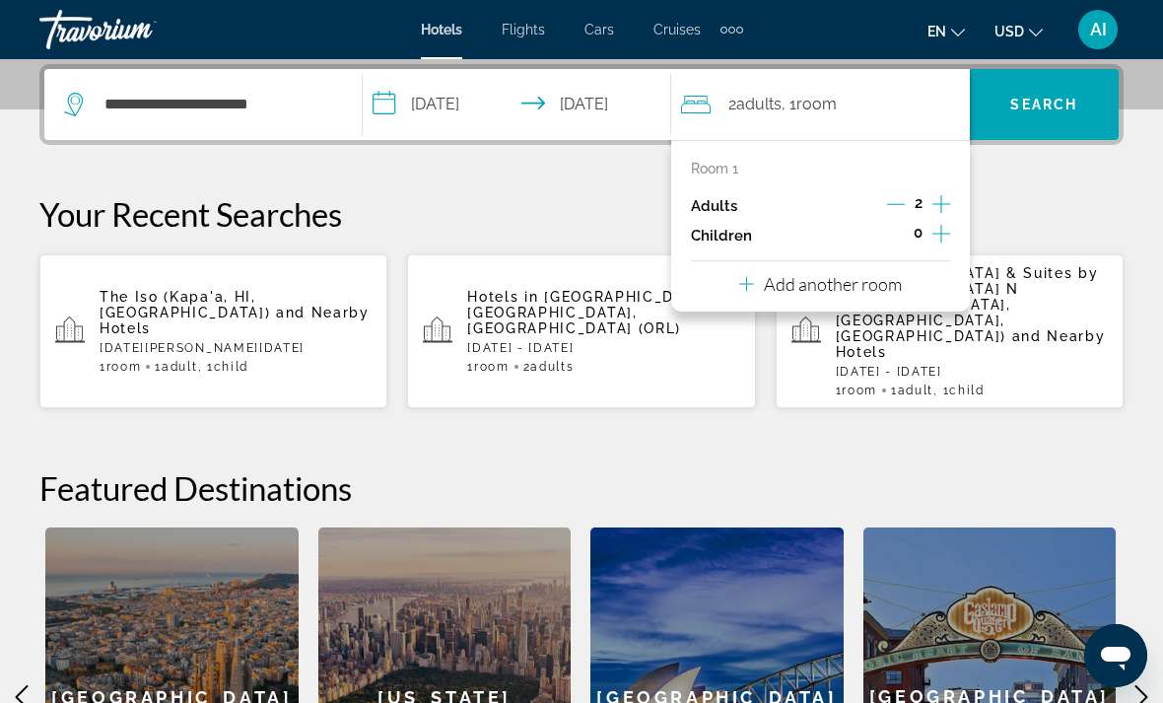
click at [881, 205] on div "Adults 2" at bounding box center [820, 206] width 259 height 30
click at [894, 198] on icon "Decrement adults" at bounding box center [896, 204] width 18 height 18
click at [950, 231] on button "Increment children" at bounding box center [941, 236] width 18 height 30
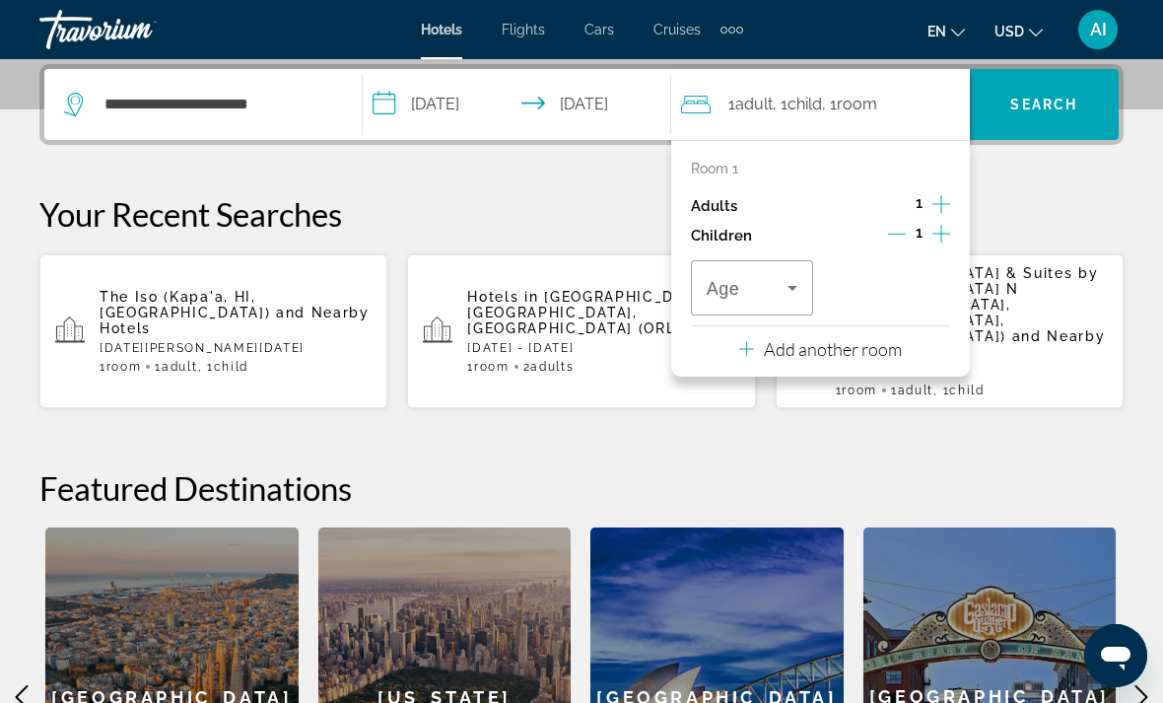
click at [777, 294] on span "Travelers: 1 adult, 1 child" at bounding box center [746, 288] width 81 height 24
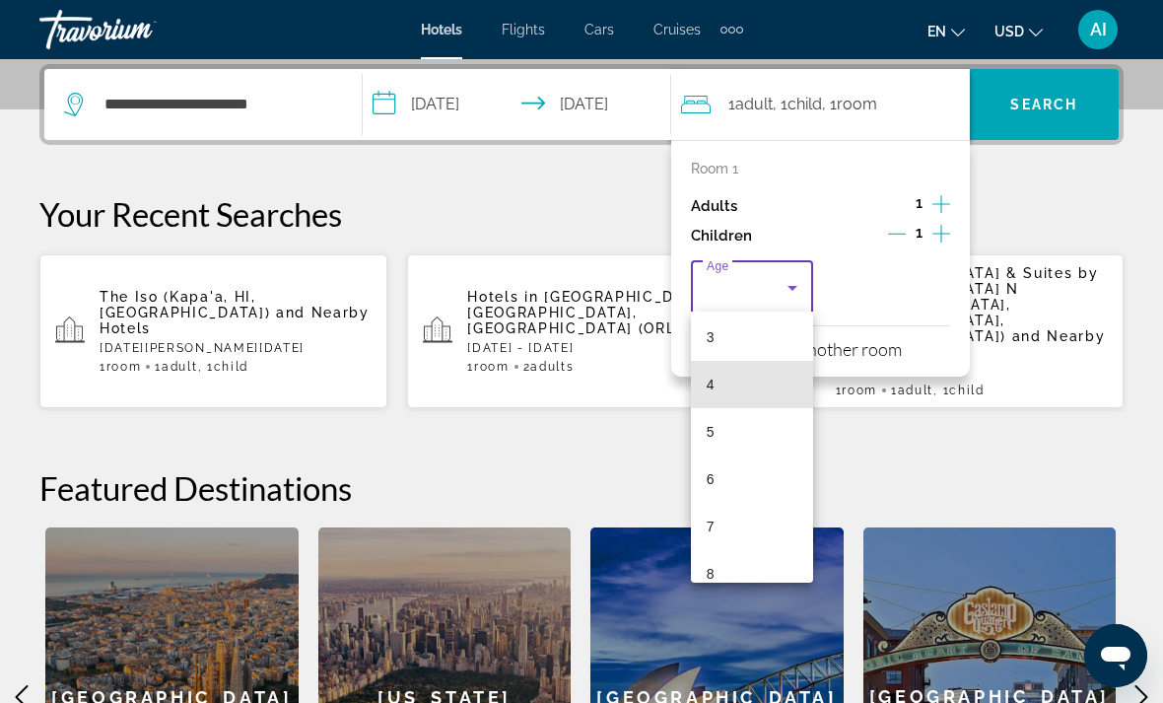
scroll to position [154, 0]
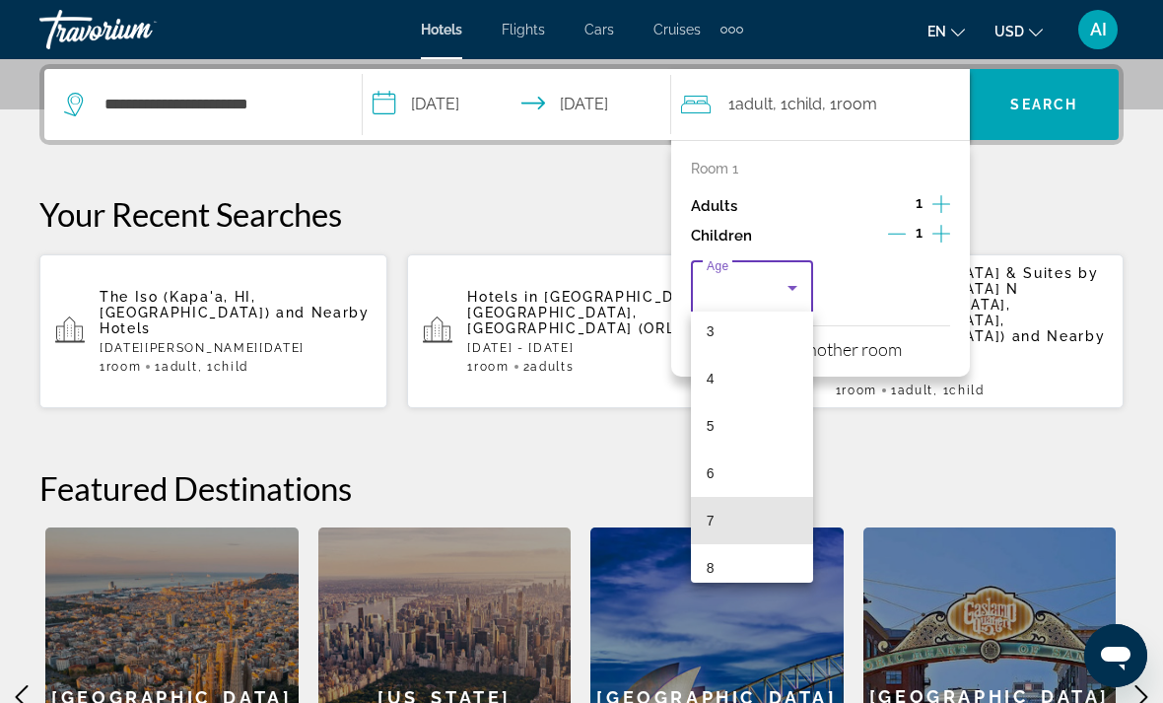
click at [748, 515] on mat-option "7" at bounding box center [752, 520] width 122 height 47
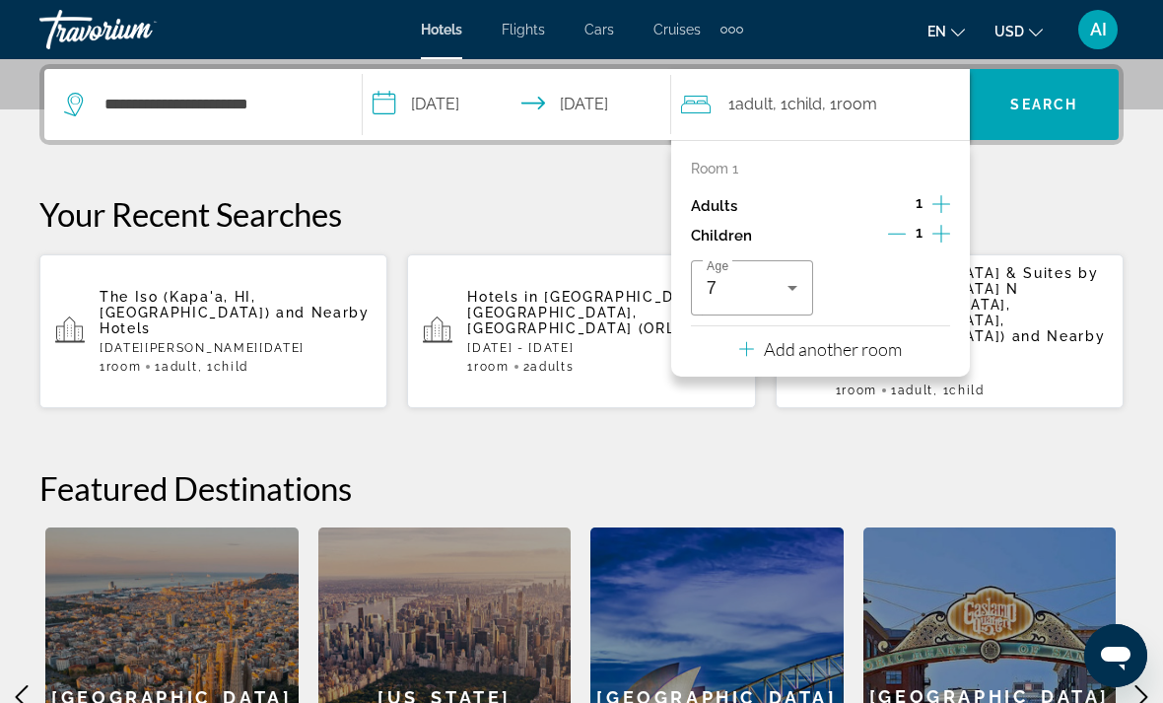
click at [1060, 186] on div "**********" at bounding box center [581, 465] width 1163 height 803
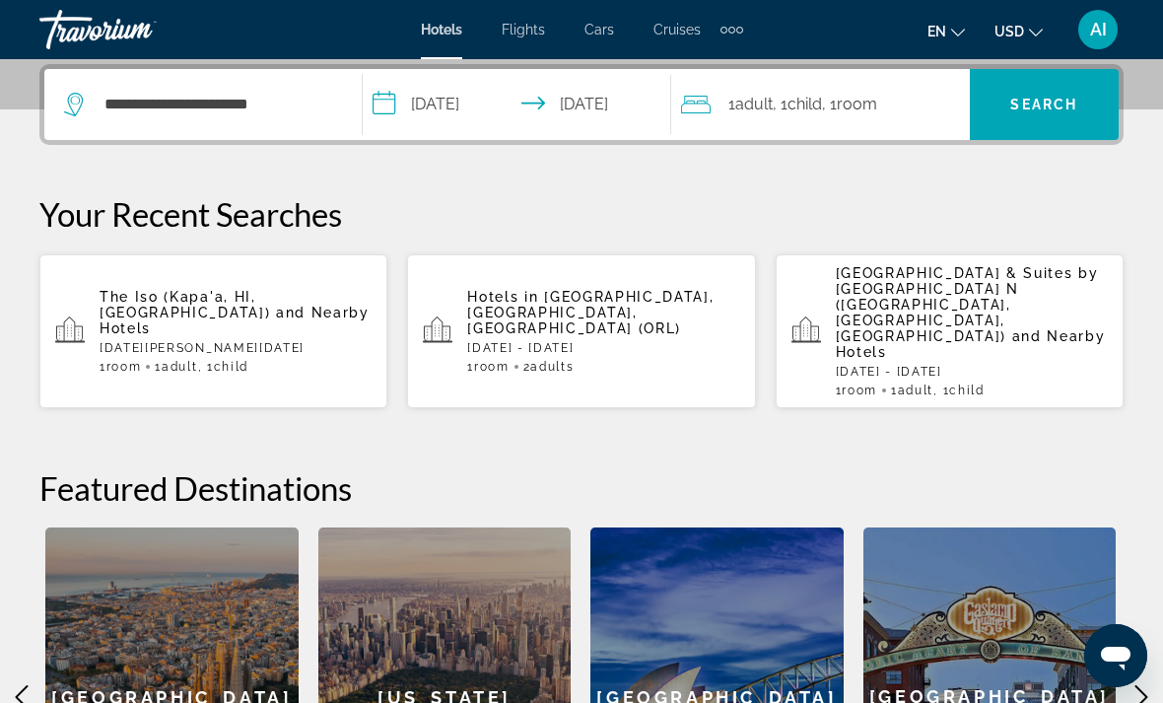
click at [1065, 97] on span "Search" at bounding box center [1043, 105] width 67 height 16
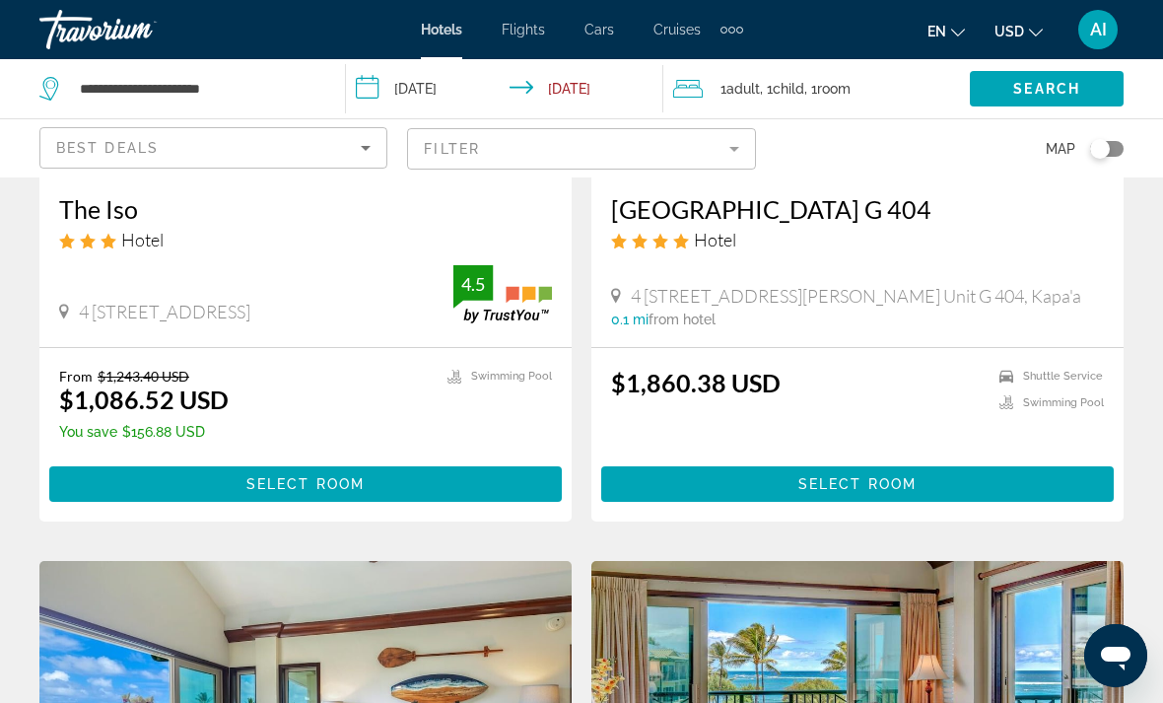
scroll to position [385, 0]
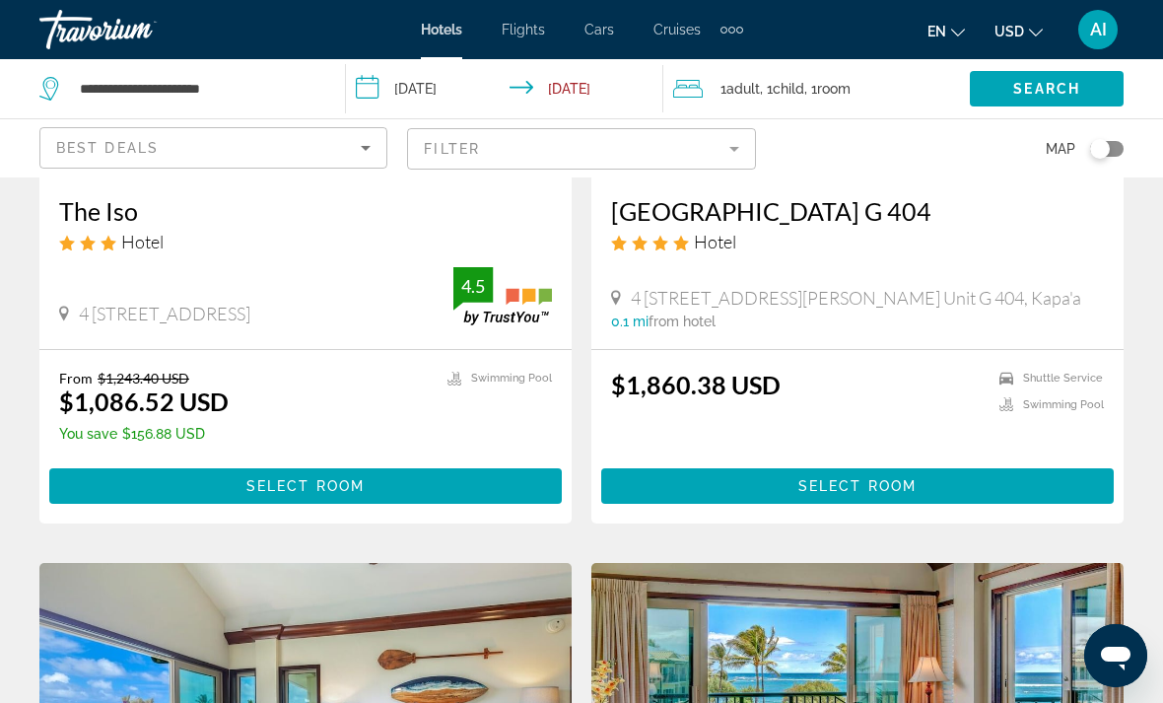
click at [338, 488] on span "Select Room" at bounding box center [305, 486] width 118 height 16
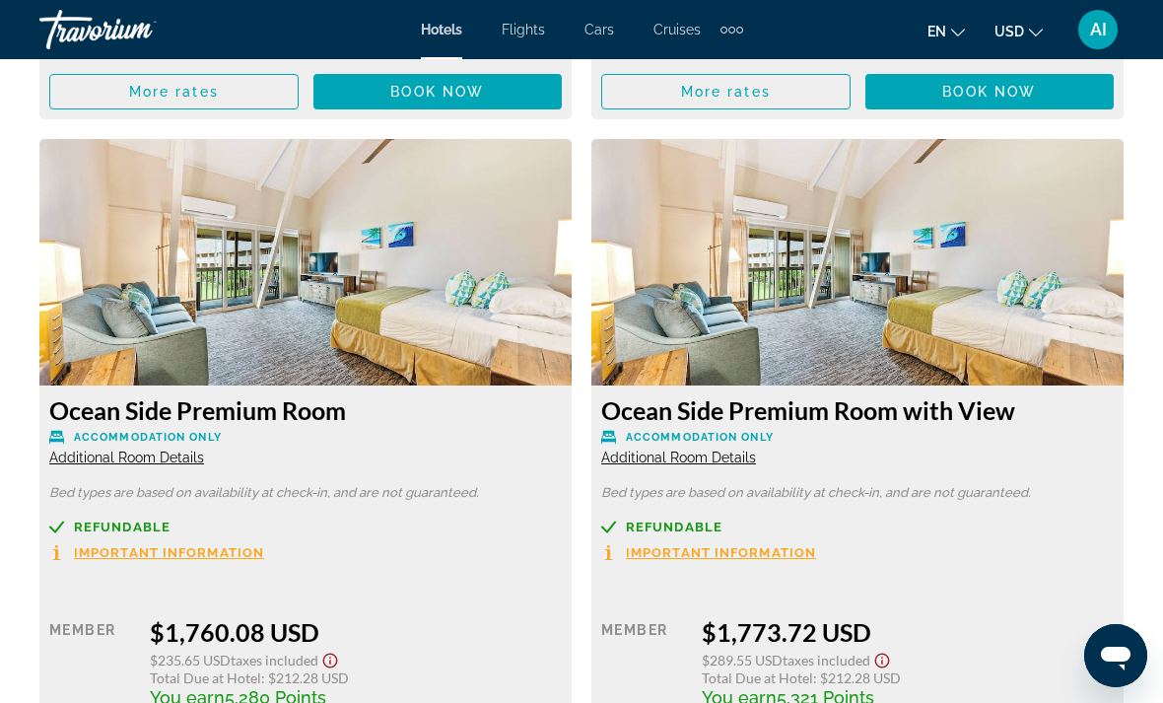
scroll to position [8348, 0]
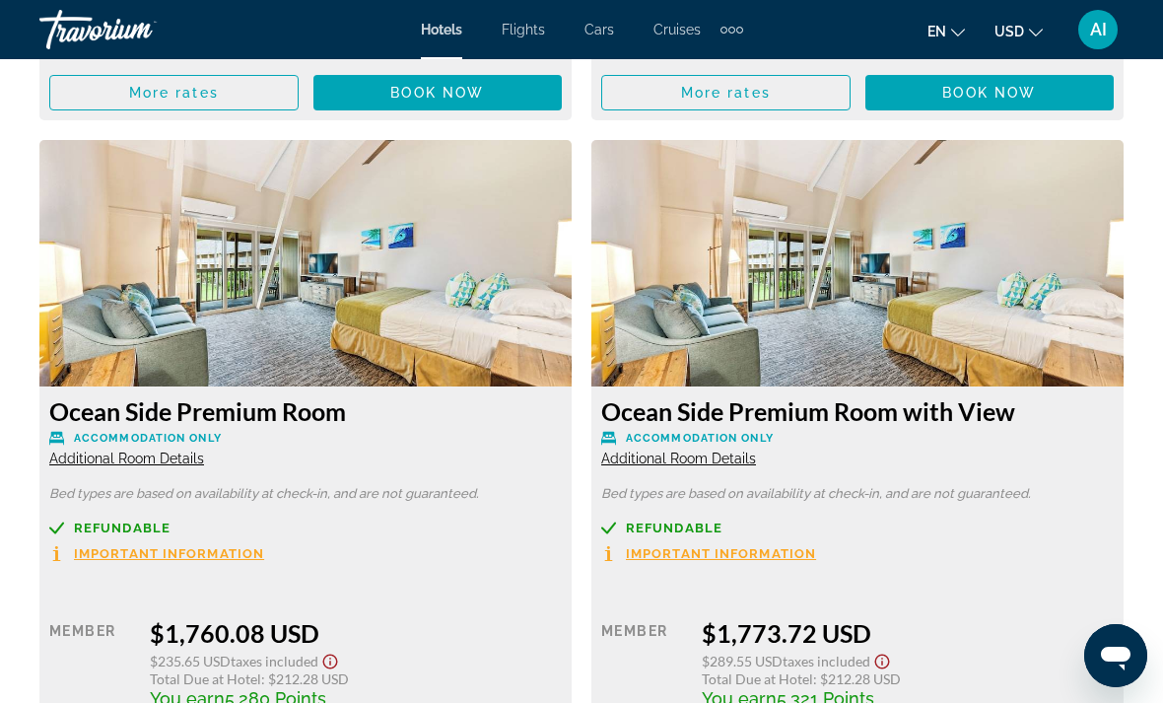
click at [727, 450] on span "Additional Room Details" at bounding box center [678, 458] width 155 height 16
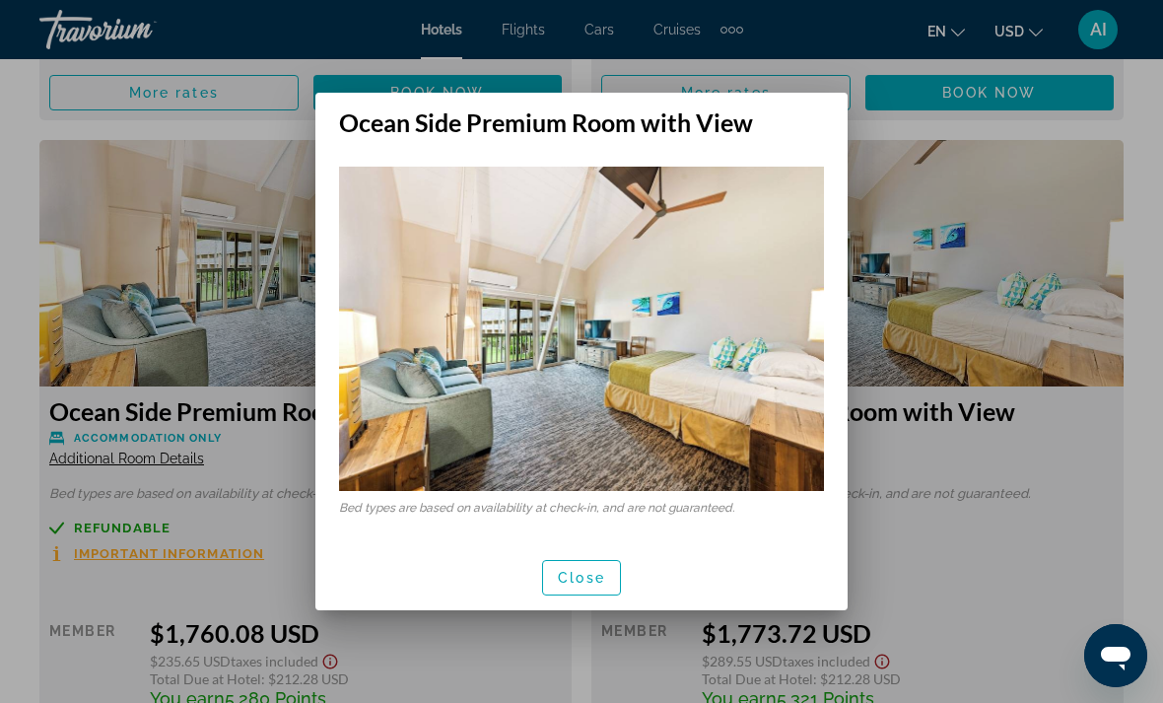
scroll to position [0, 0]
click at [590, 580] on span "Close" at bounding box center [581, 578] width 47 height 16
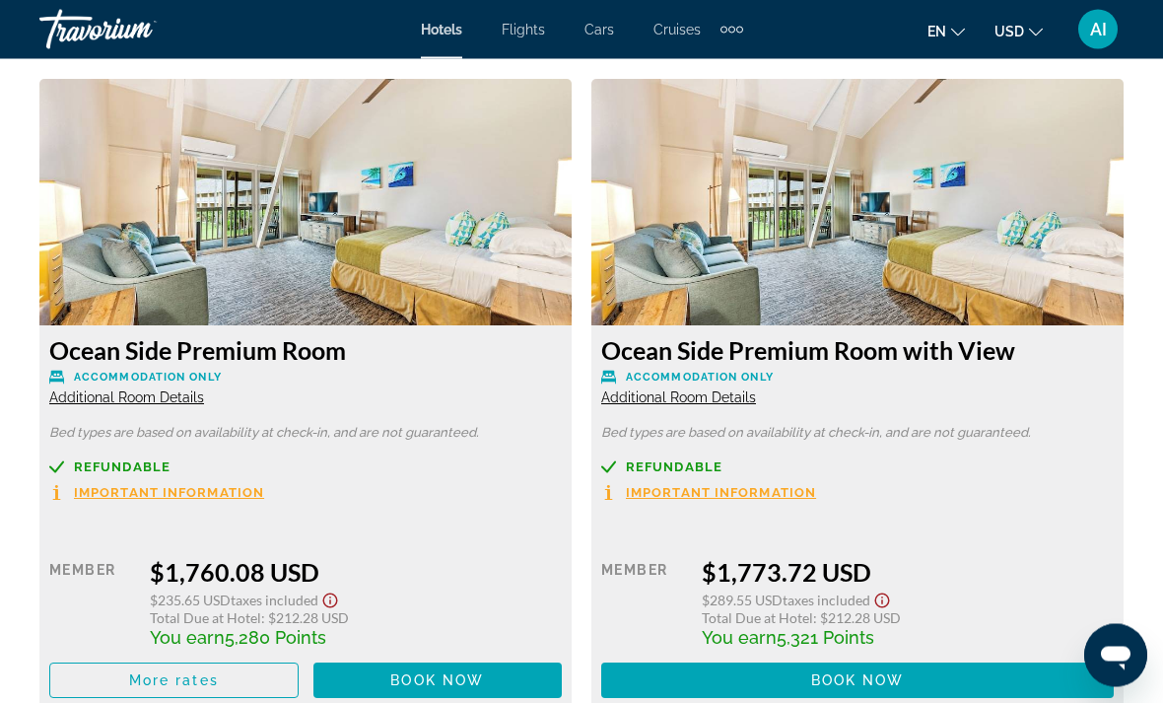
scroll to position [8410, 0]
click at [175, 389] on span "Additional Room Details" at bounding box center [126, 397] width 155 height 16
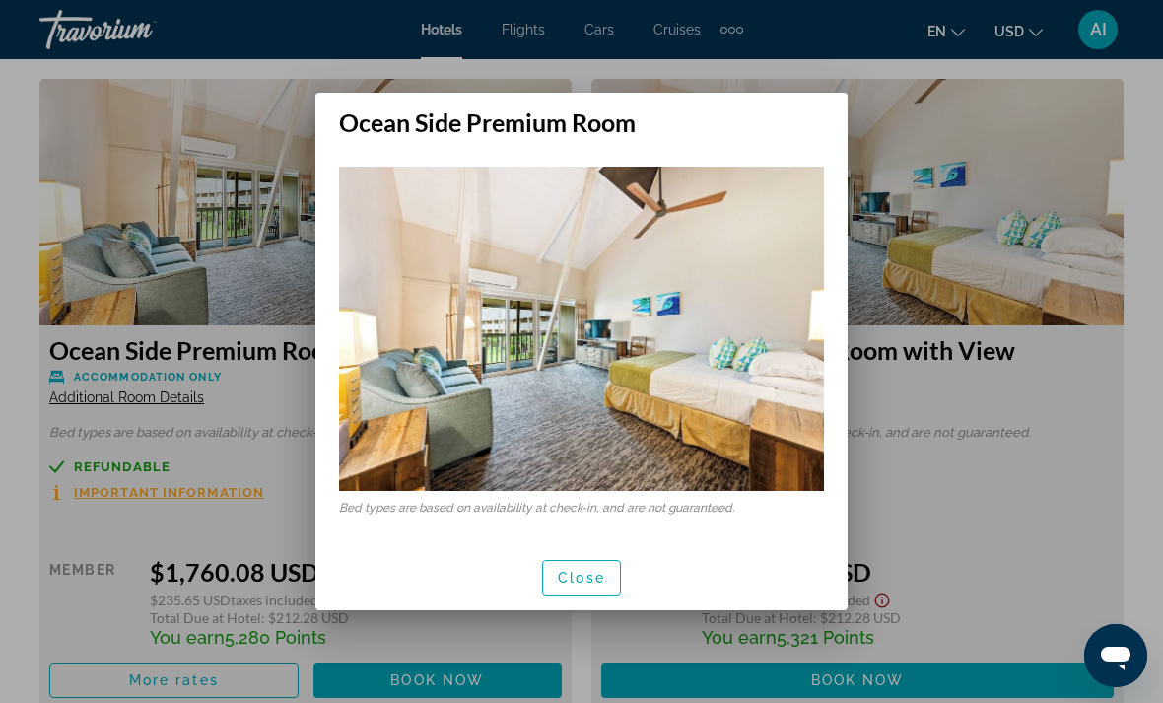
scroll to position [0, 0]
click at [600, 588] on span "button" at bounding box center [581, 577] width 77 height 47
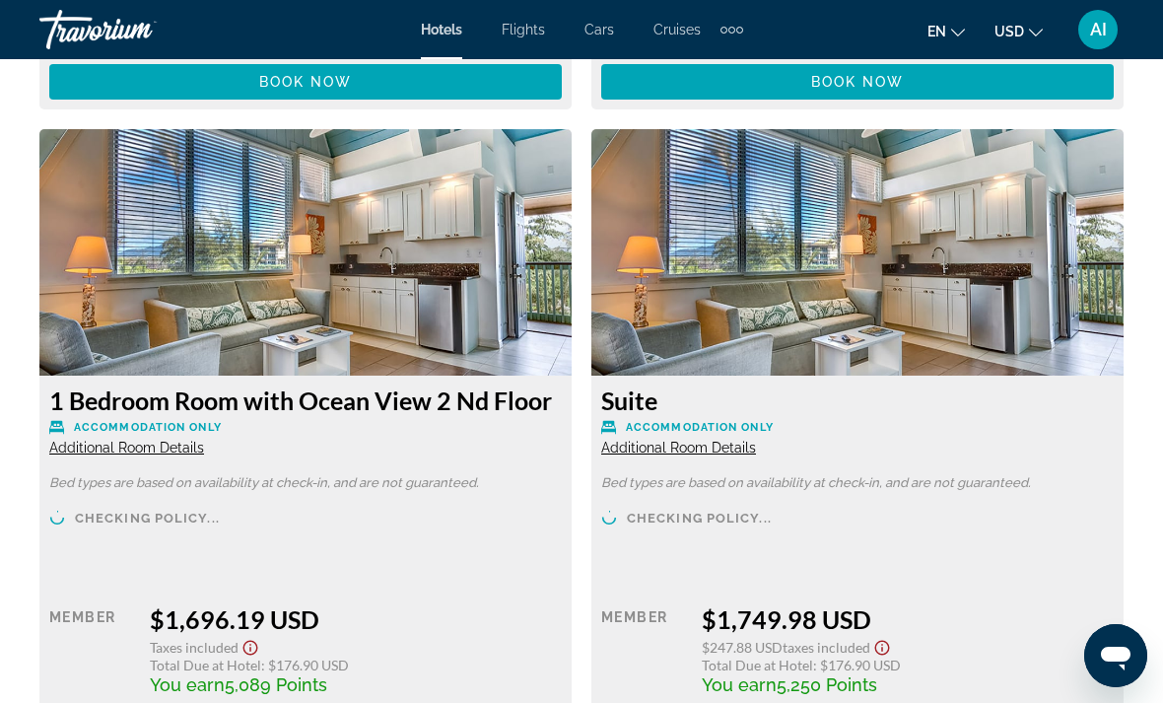
scroll to position [7712, 0]
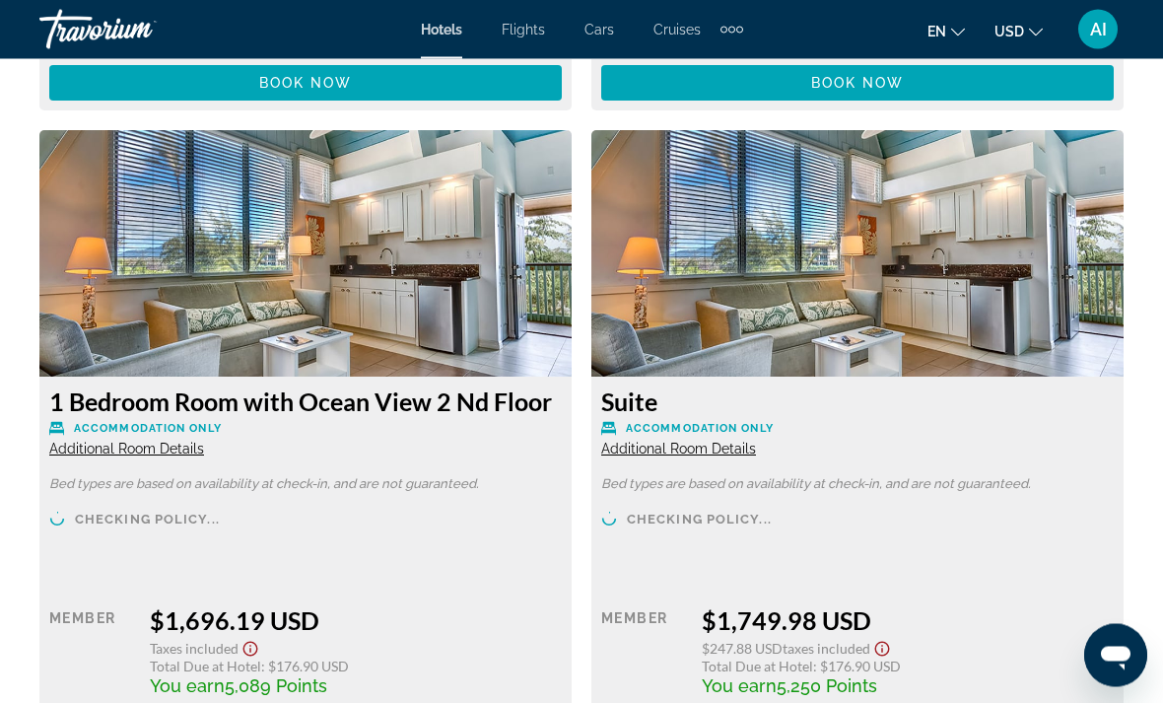
click at [725, 441] on span "Additional Room Details" at bounding box center [678, 449] width 155 height 16
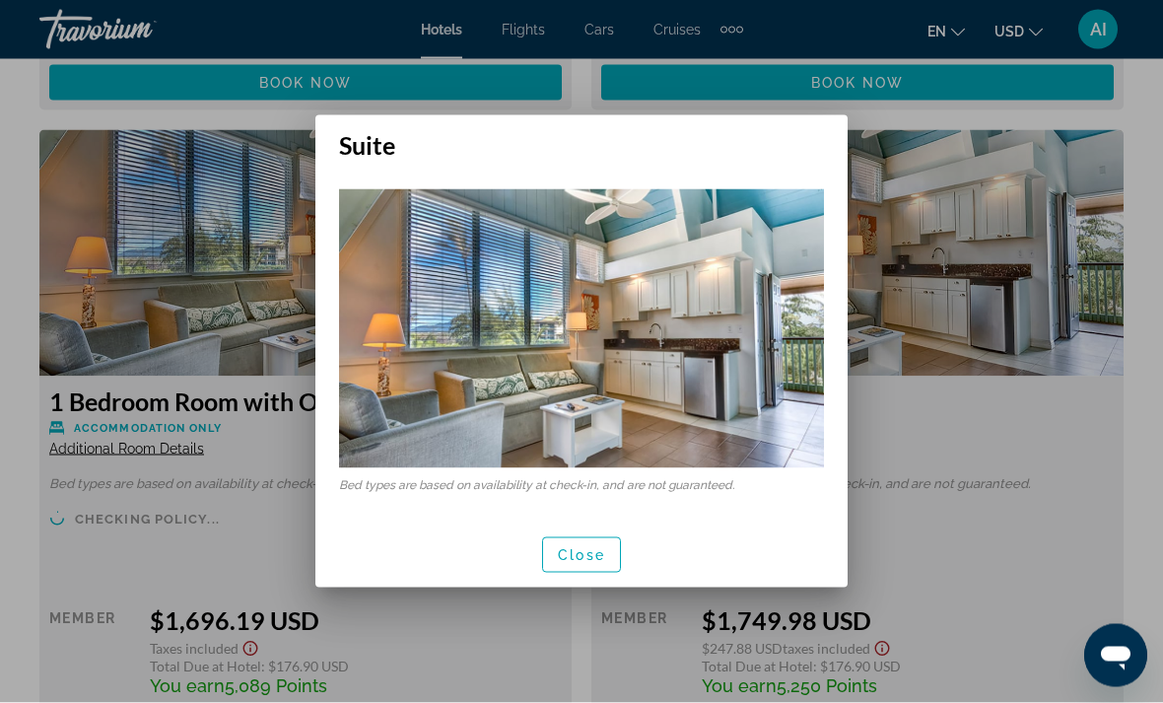
scroll to position [0, 0]
click at [944, 421] on div at bounding box center [581, 351] width 1163 height 703
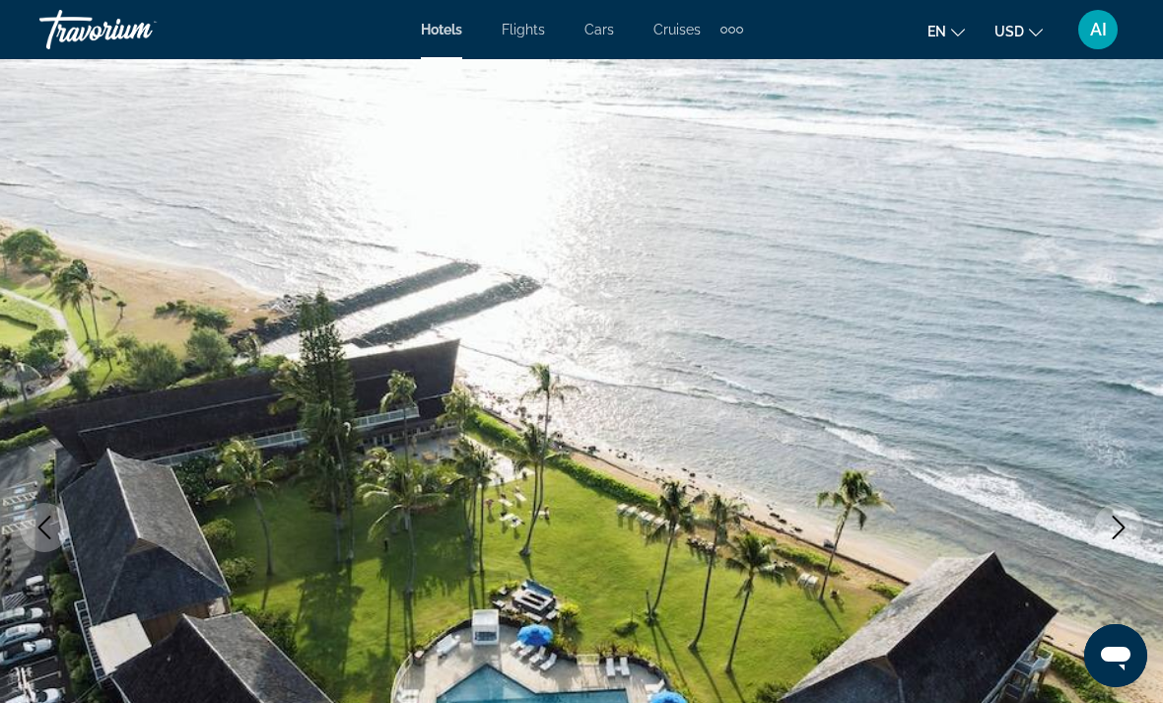
scroll to position [7713, 0]
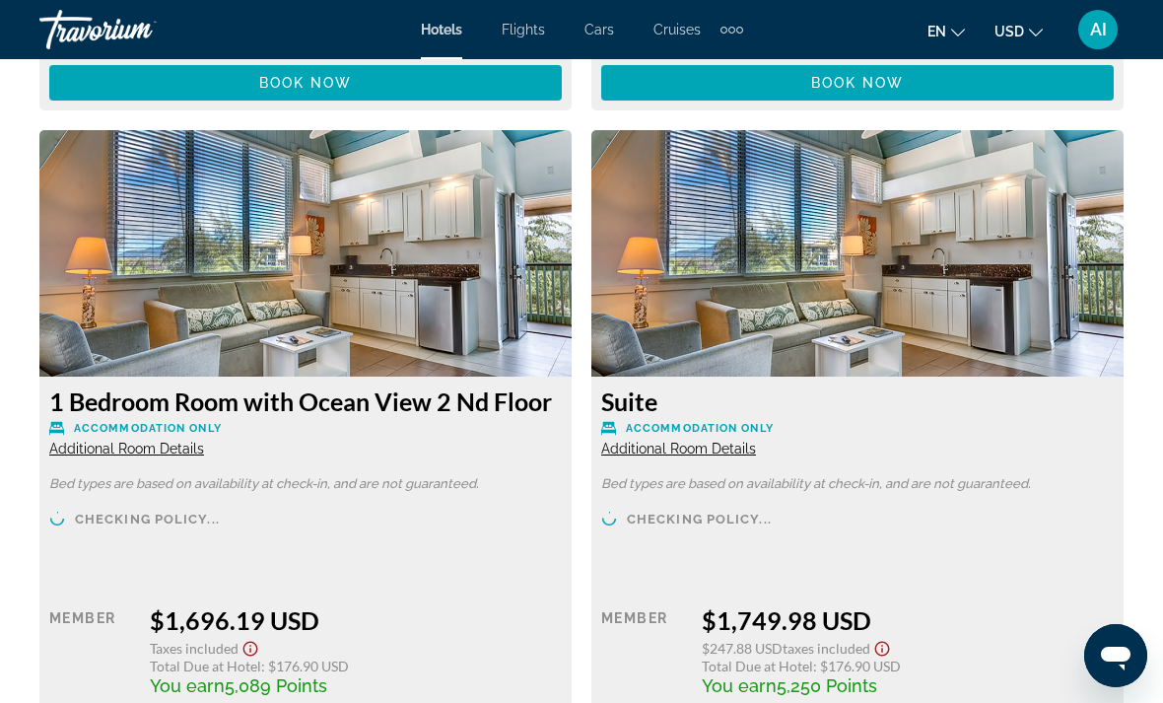
click at [121, 440] on span "Additional Room Details" at bounding box center [126, 448] width 155 height 16
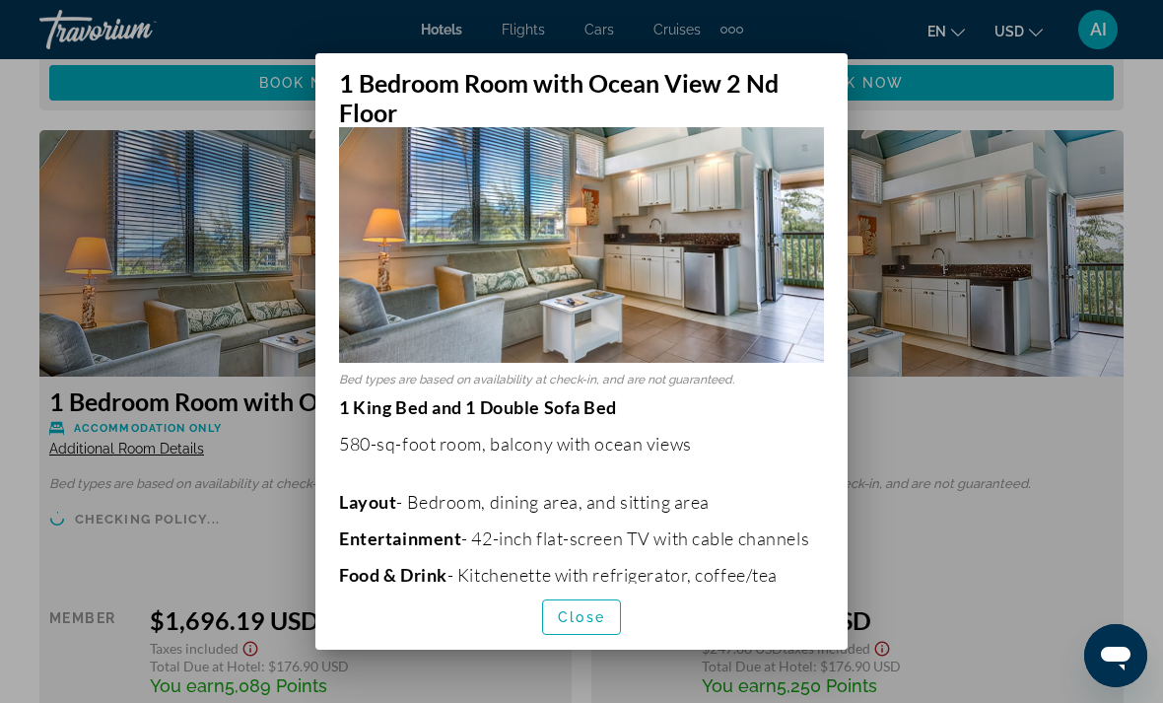
scroll to position [61, 0]
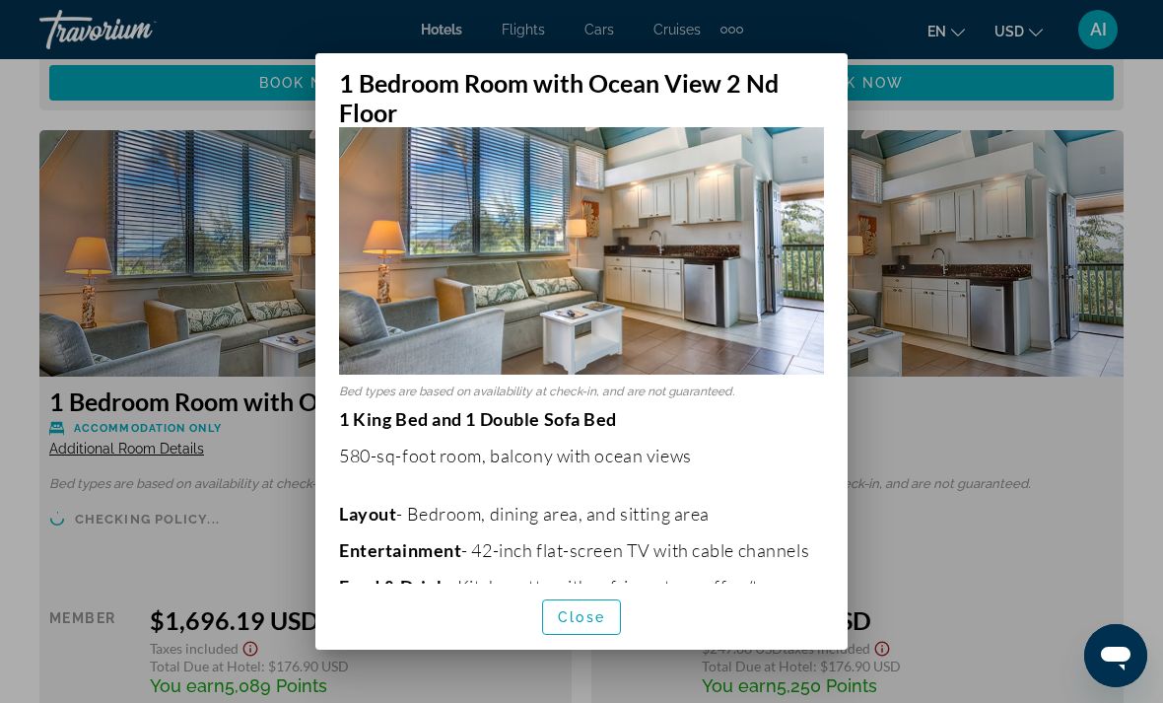
click at [576, 625] on span "Close" at bounding box center [581, 617] width 47 height 16
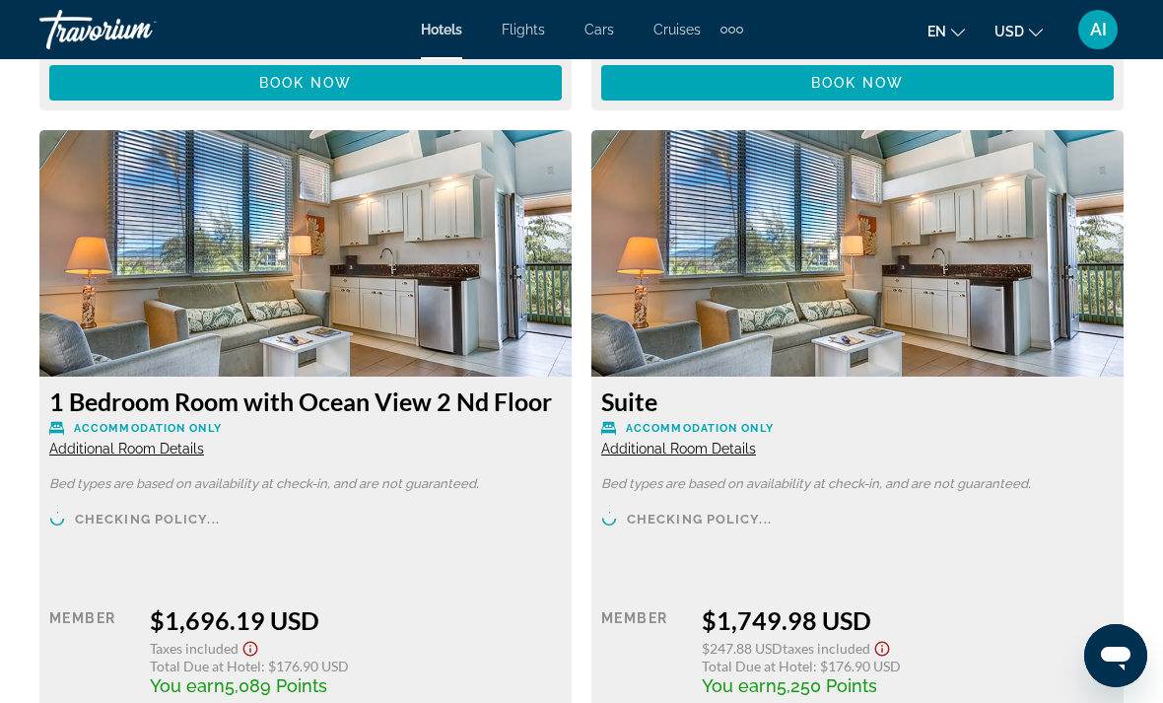
scroll to position [7713, 0]
click at [102, 440] on span "Additional Room Details" at bounding box center [126, 448] width 155 height 16
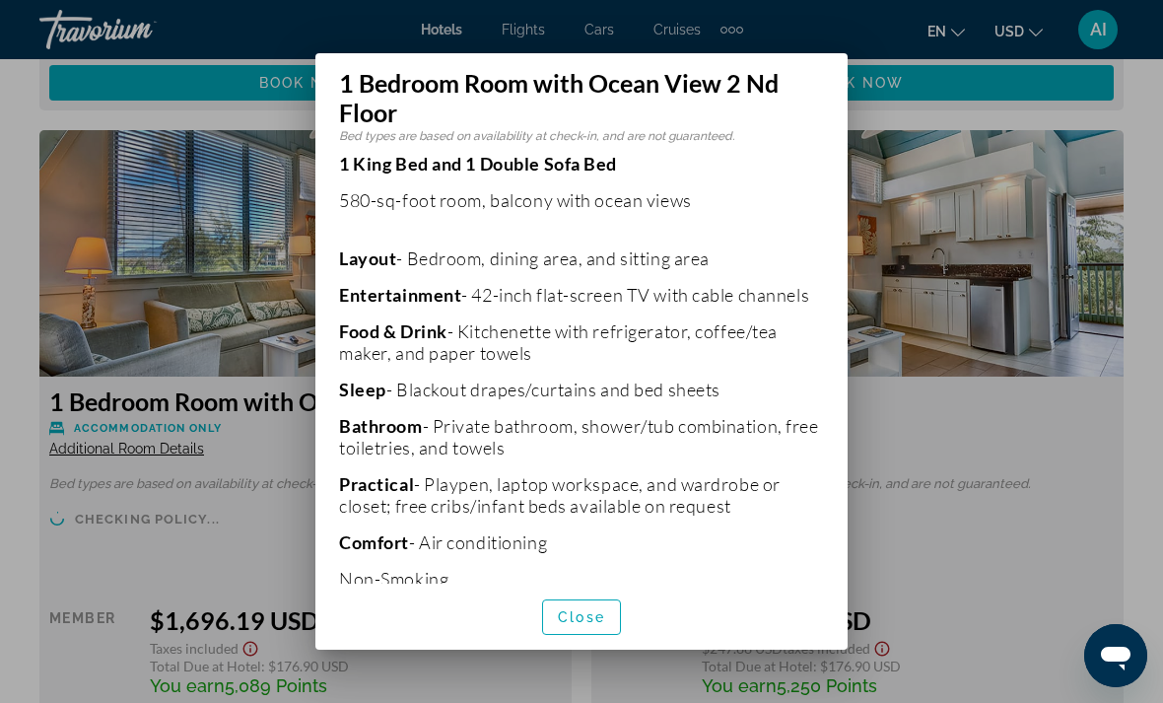
scroll to position [315, 0]
click at [1025, 538] on div at bounding box center [581, 351] width 1163 height 703
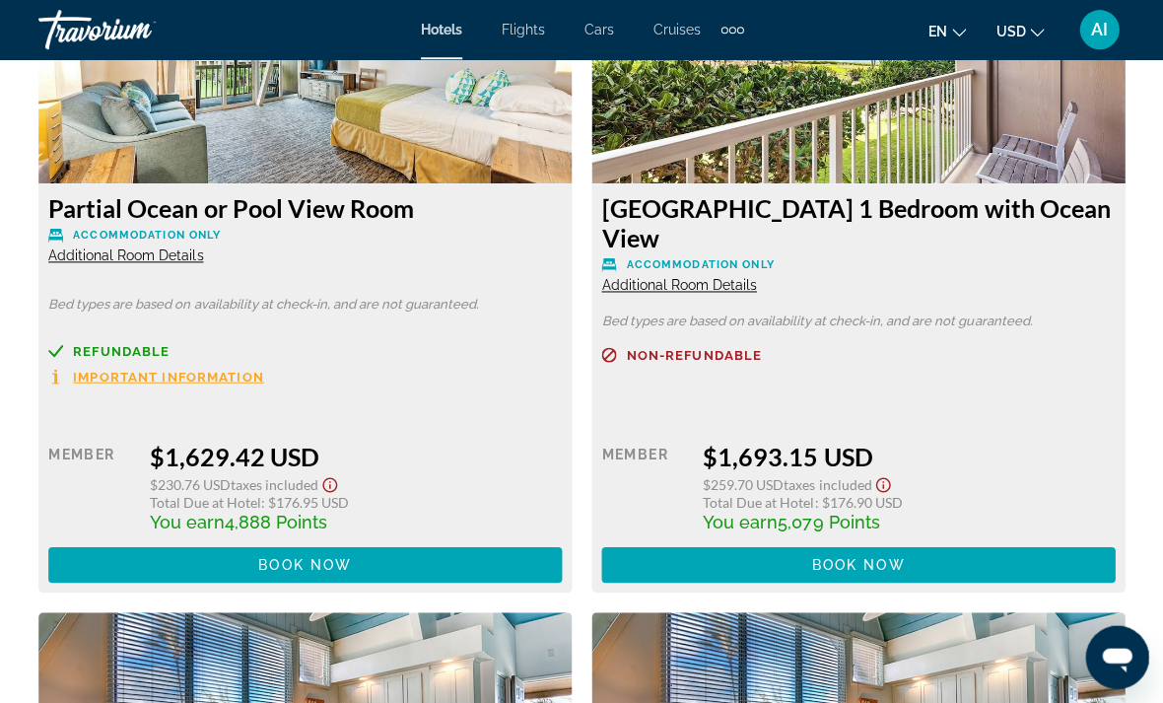
scroll to position [7225, 0]
